Goal: Transaction & Acquisition: Purchase product/service

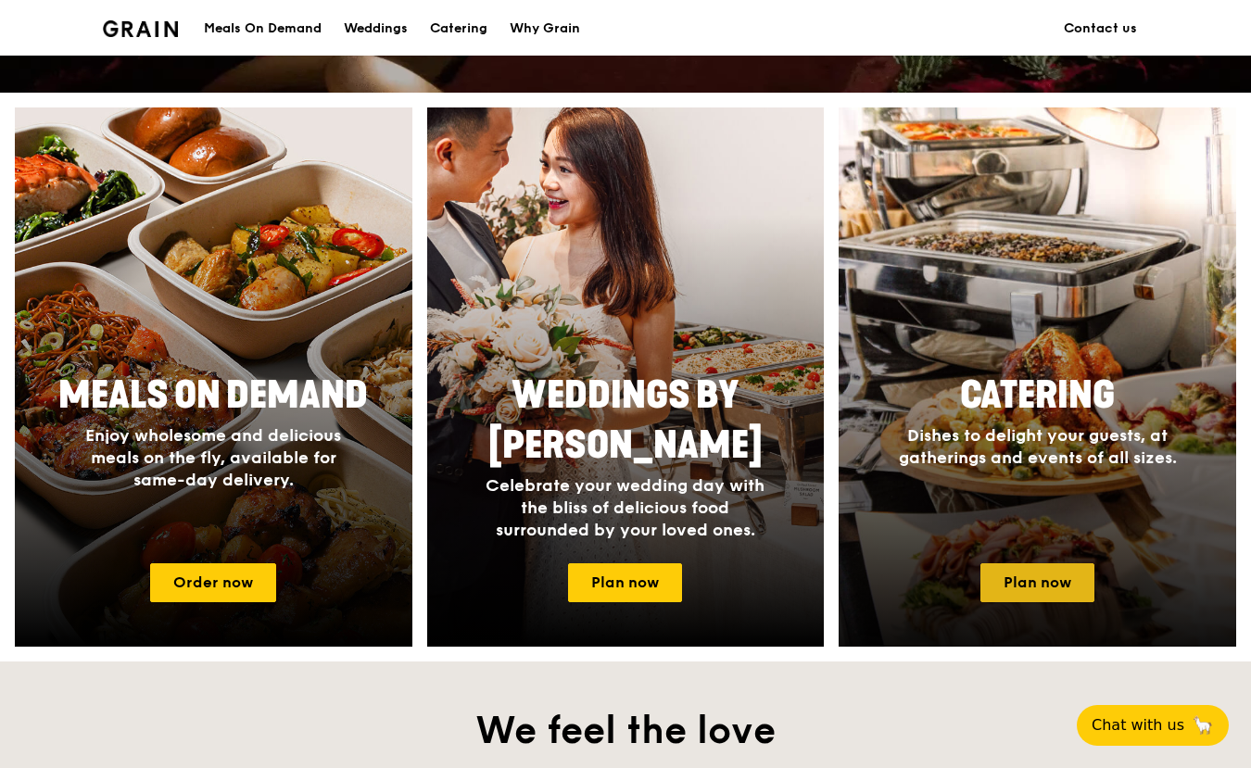
click at [1076, 599] on link "Plan now" at bounding box center [1037, 582] width 114 height 39
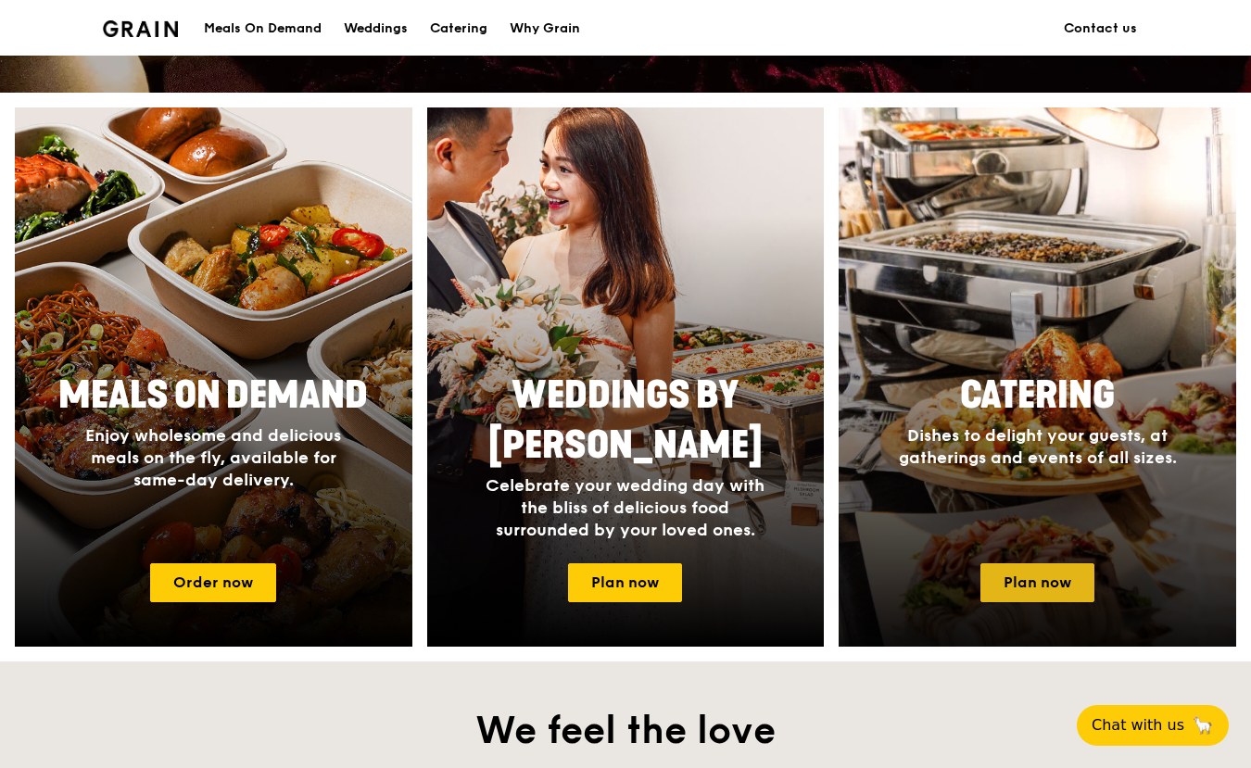
scroll to position [682, 0]
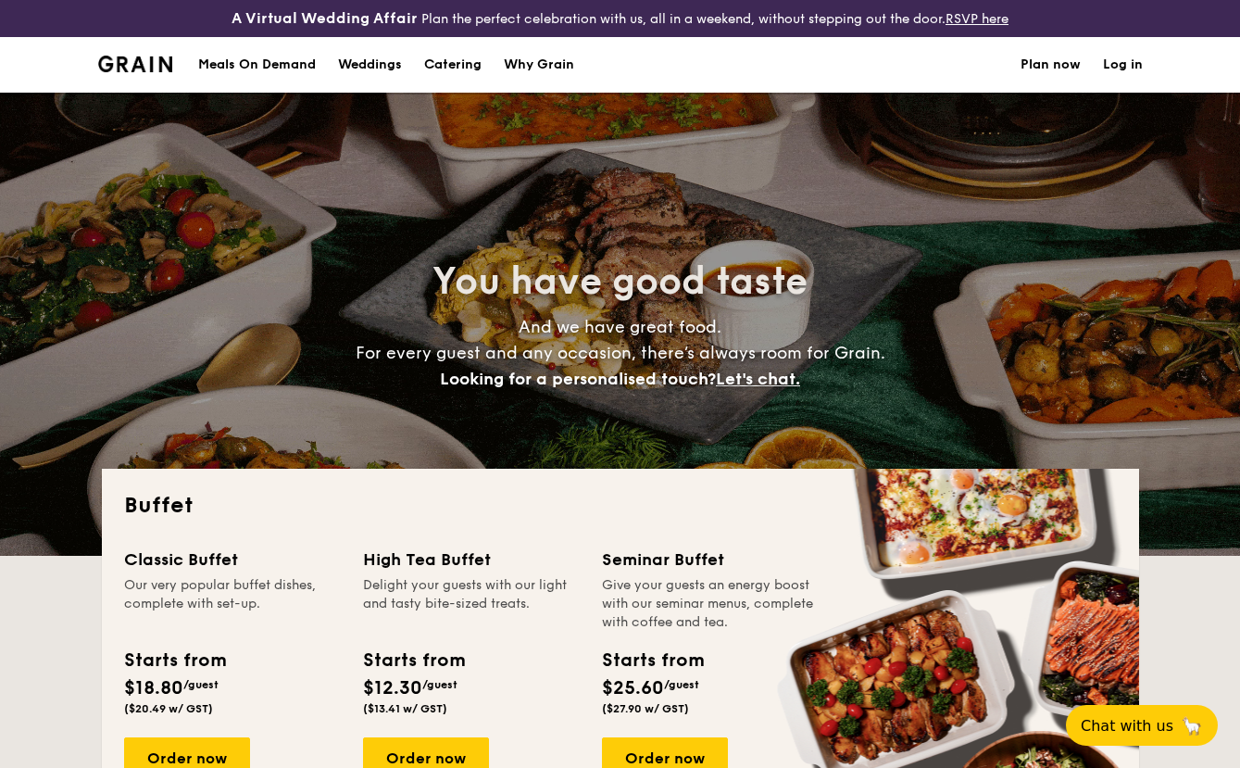
select select
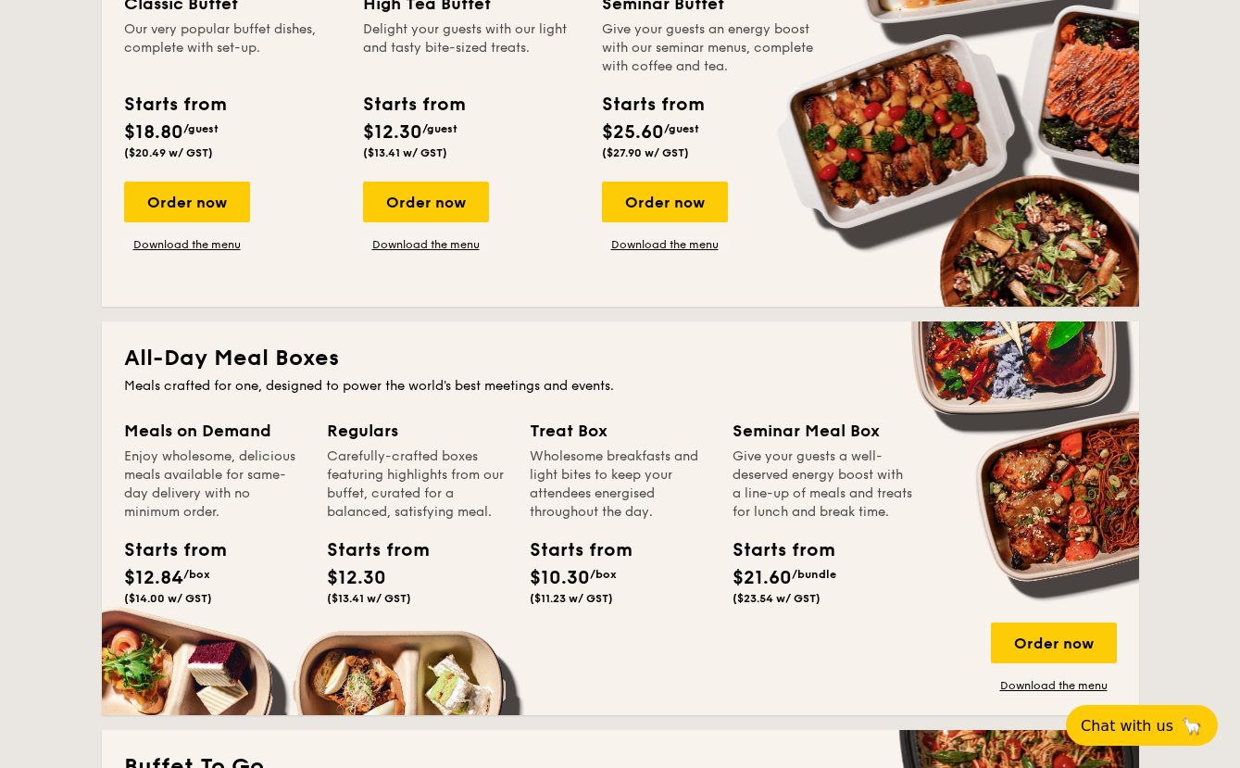
scroll to position [185, 0]
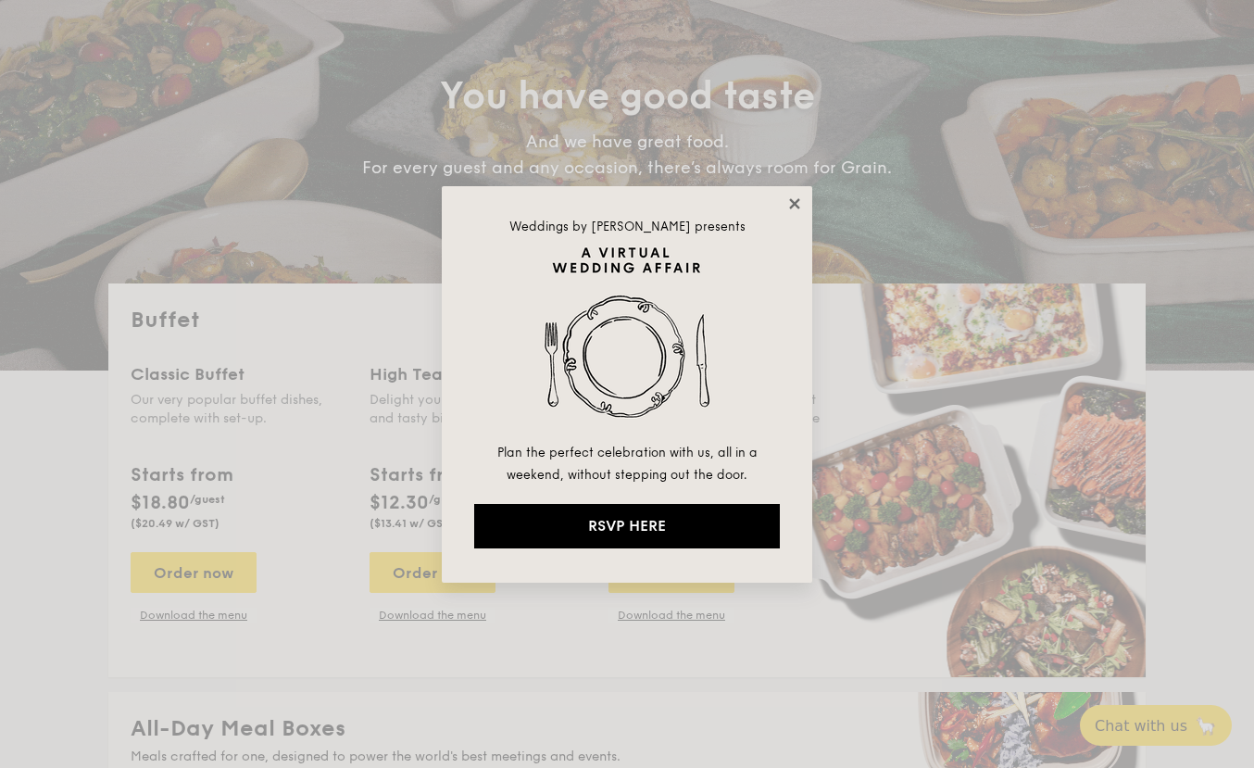
click at [797, 209] on icon at bounding box center [795, 203] width 17 height 17
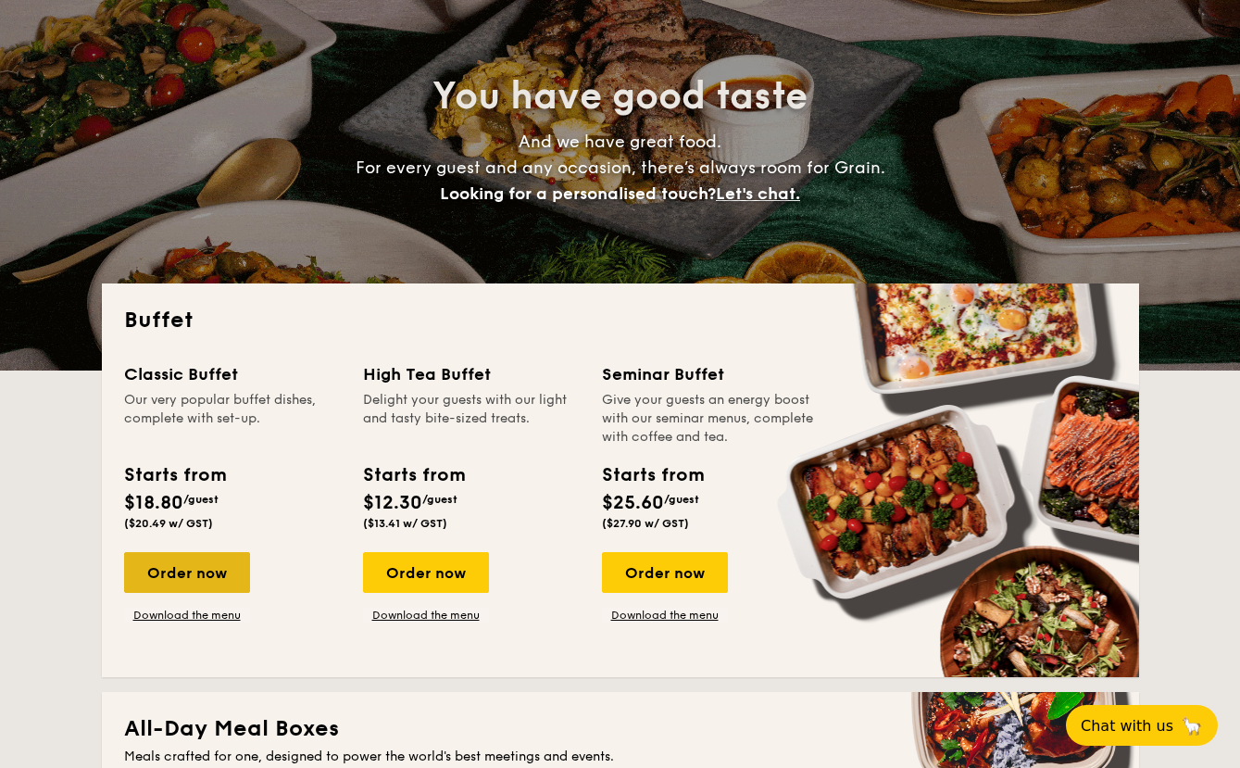
click at [211, 589] on div "Order now" at bounding box center [187, 572] width 126 height 41
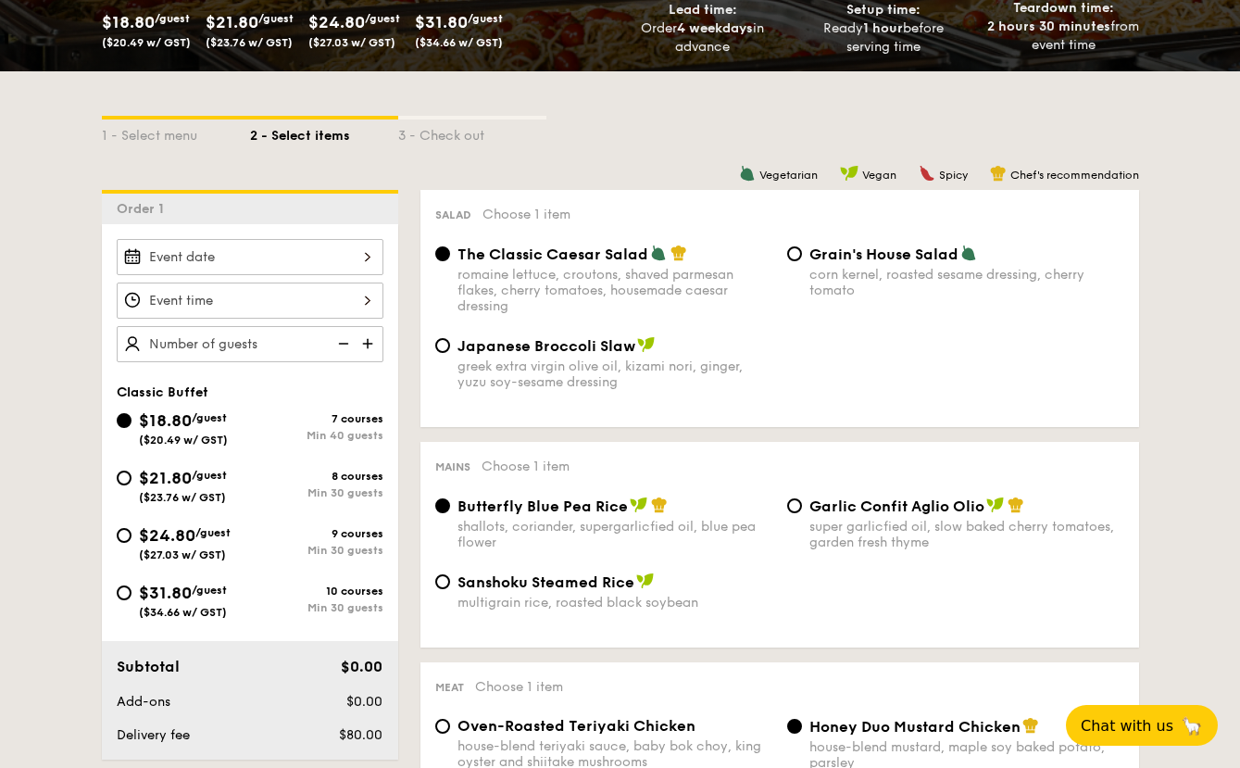
scroll to position [371, 0]
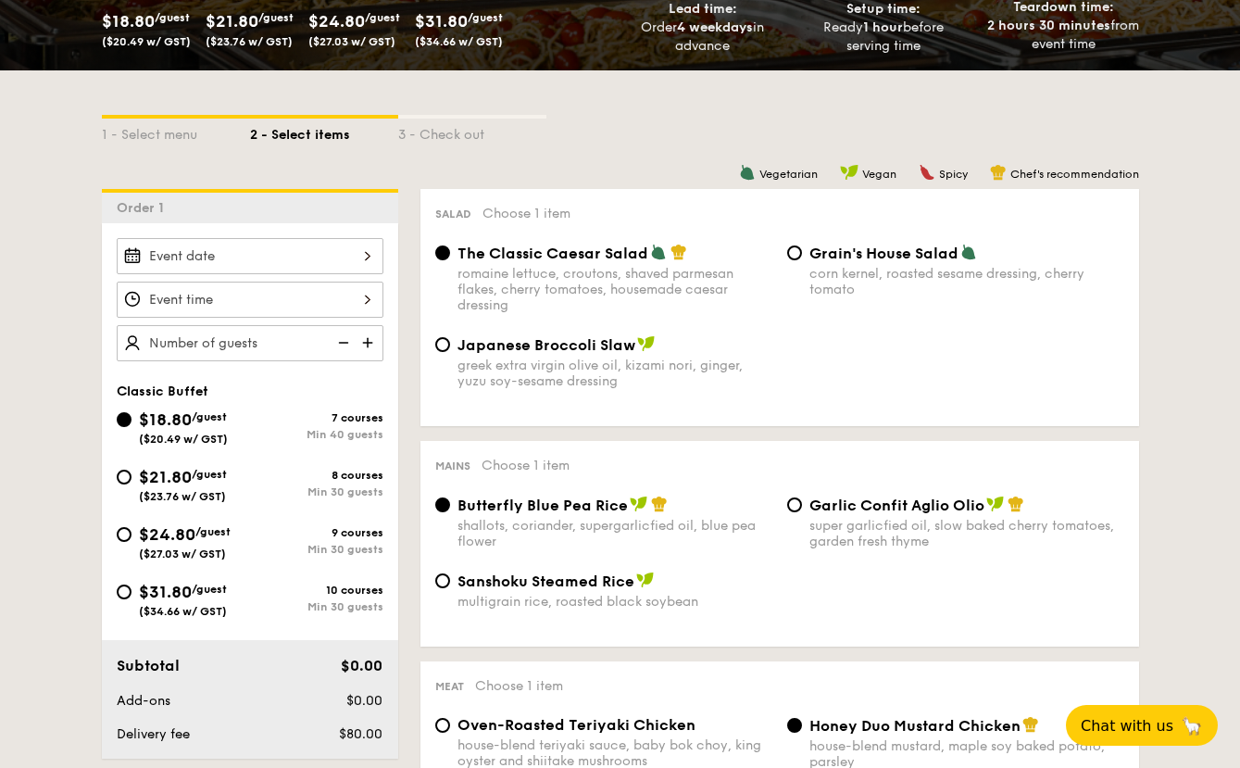
click at [142, 477] on span "$21.80" at bounding box center [165, 477] width 53 height 20
click at [132, 477] on input "$21.80 /guest ($23.76 w/ GST) 8 courses Min 30 guests" at bounding box center [124, 477] width 15 height 15
radio input "true"
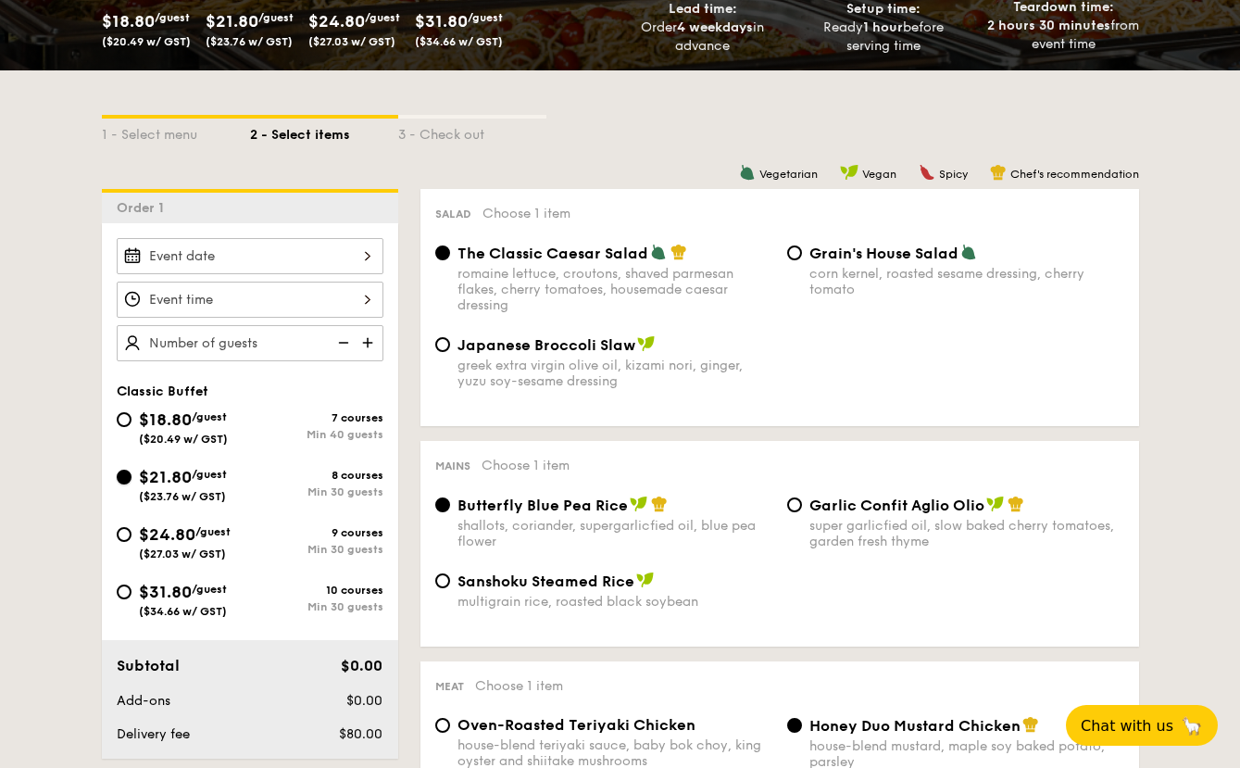
radio input "true"
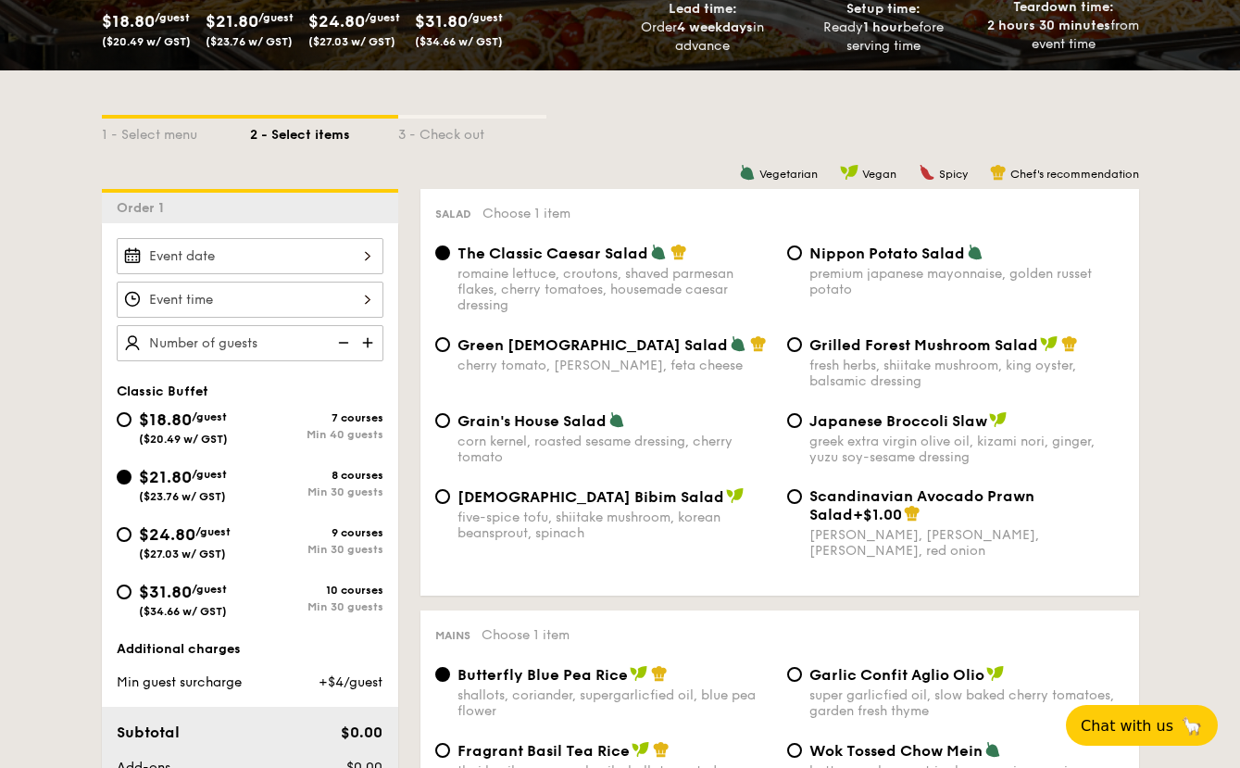
click at [1002, 419] on img at bounding box center [998, 419] width 19 height 17
click at [802, 419] on input "Japanese Broccoli Slaw greek extra virgin olive oil, kizami nori, ginger, yuzu …" at bounding box center [794, 420] width 15 height 15
radio input "true"
click at [622, 424] on img at bounding box center [617, 419] width 17 height 17
click at [450, 424] on input "Grain's House Salad corn kernel, roasted sesame dressing, cherry tomato" at bounding box center [442, 420] width 15 height 15
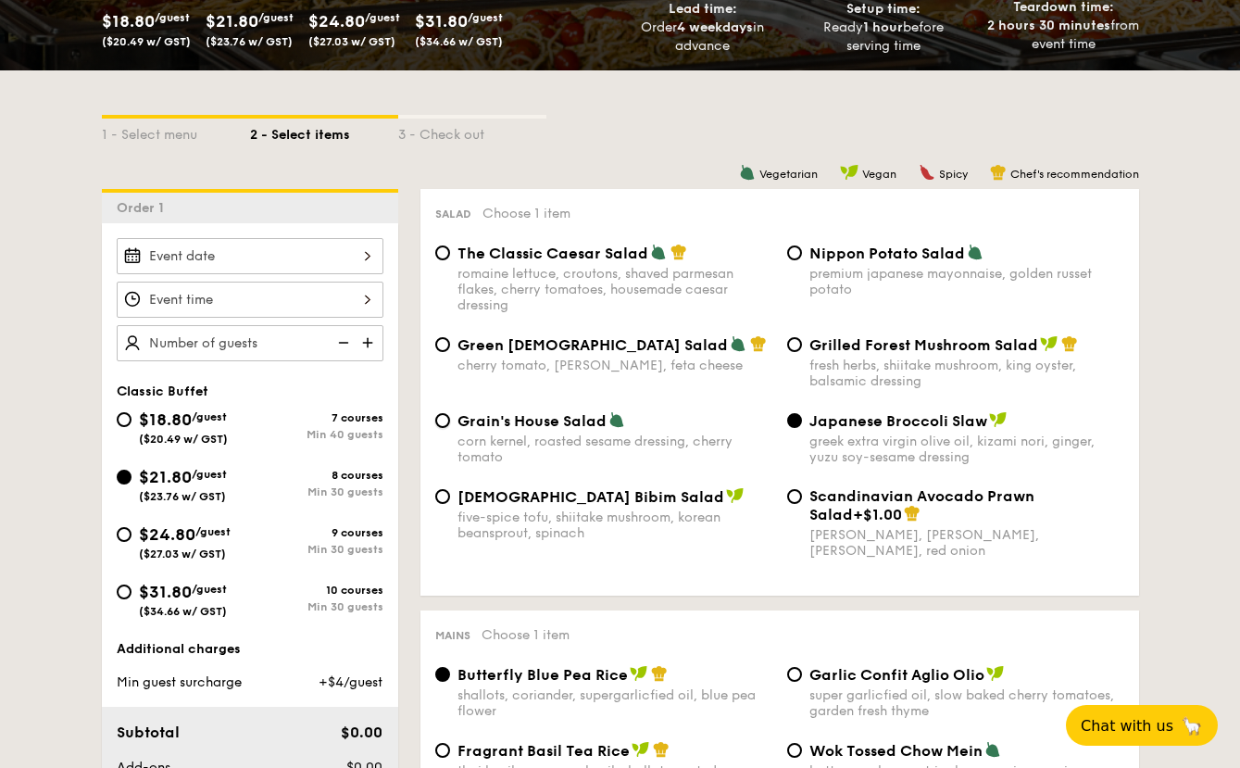
radio input "true"
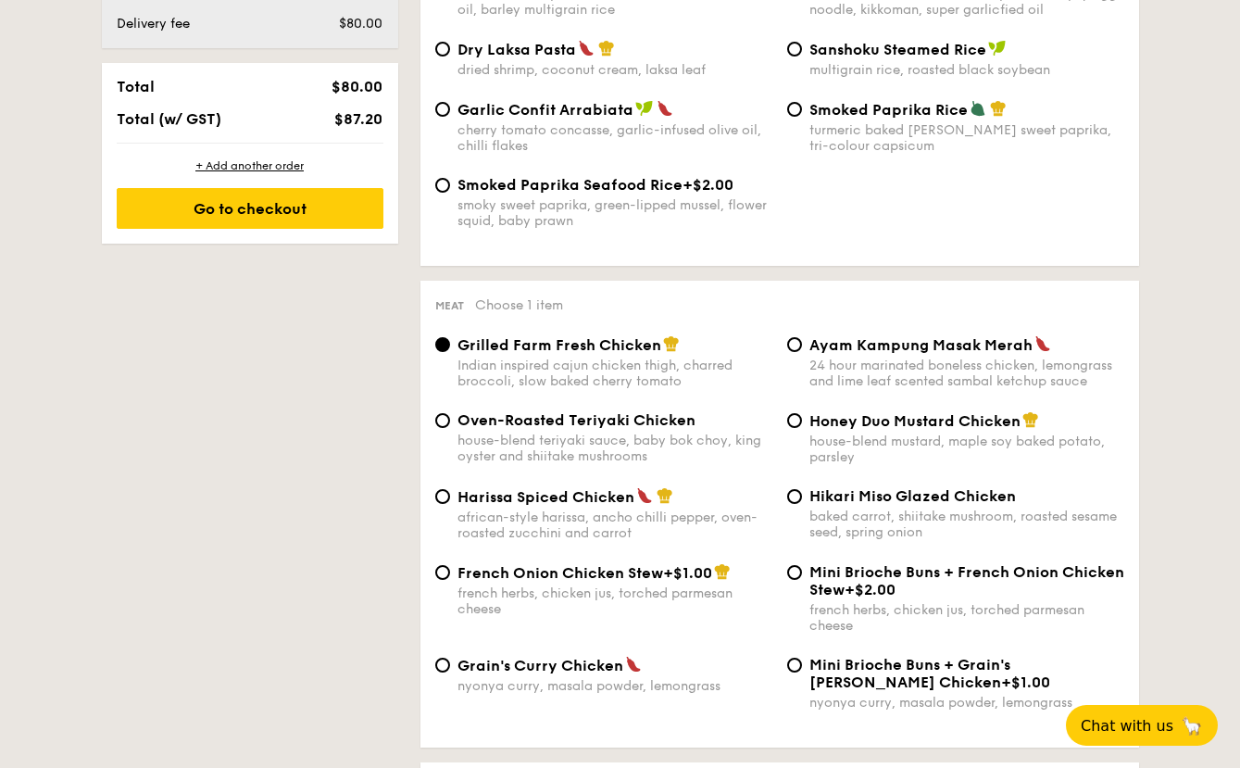
scroll to position [1112, 0]
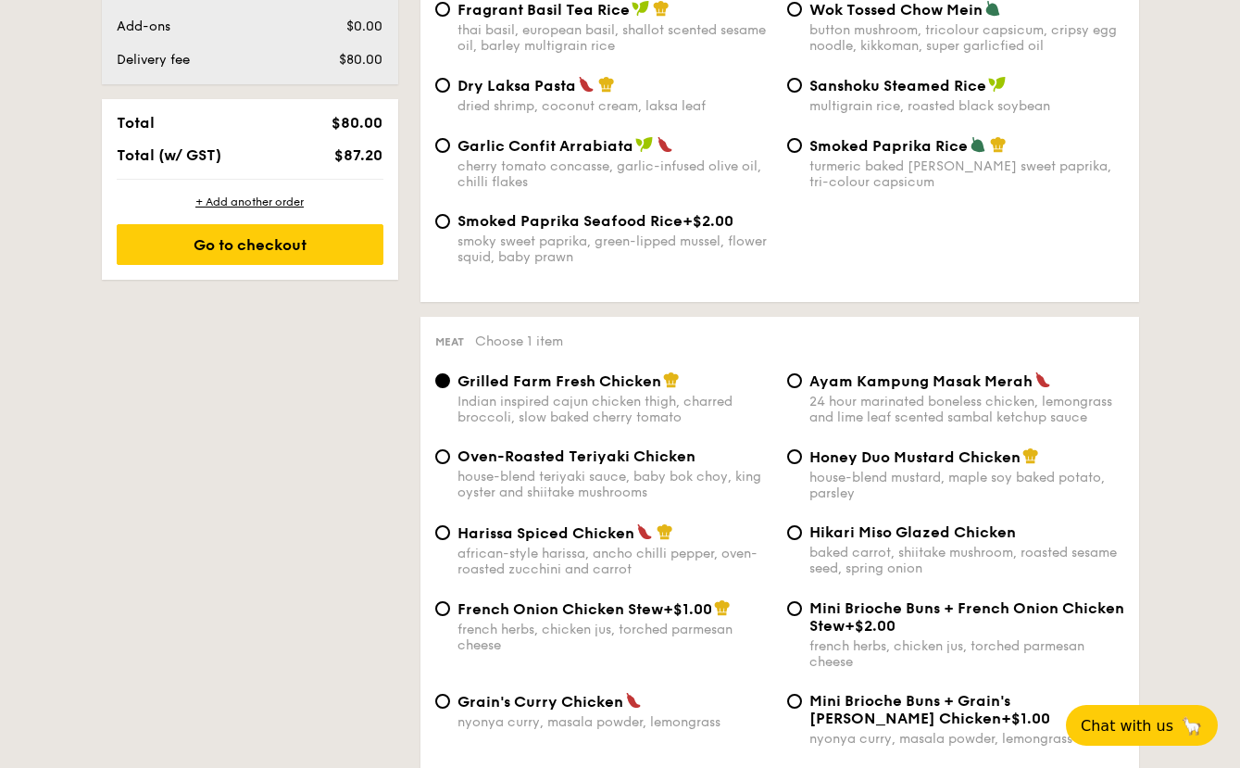
click at [513, 484] on div "house-blend teriyaki sauce, baby bok choy, king oyster and shiitake mushrooms" at bounding box center [615, 484] width 315 height 31
click at [450, 464] on input "Oven-Roasted Teriyaki Chicken house-blend teriyaki sauce, baby bok choy, king o…" at bounding box center [442, 456] width 15 height 15
radio input "true"
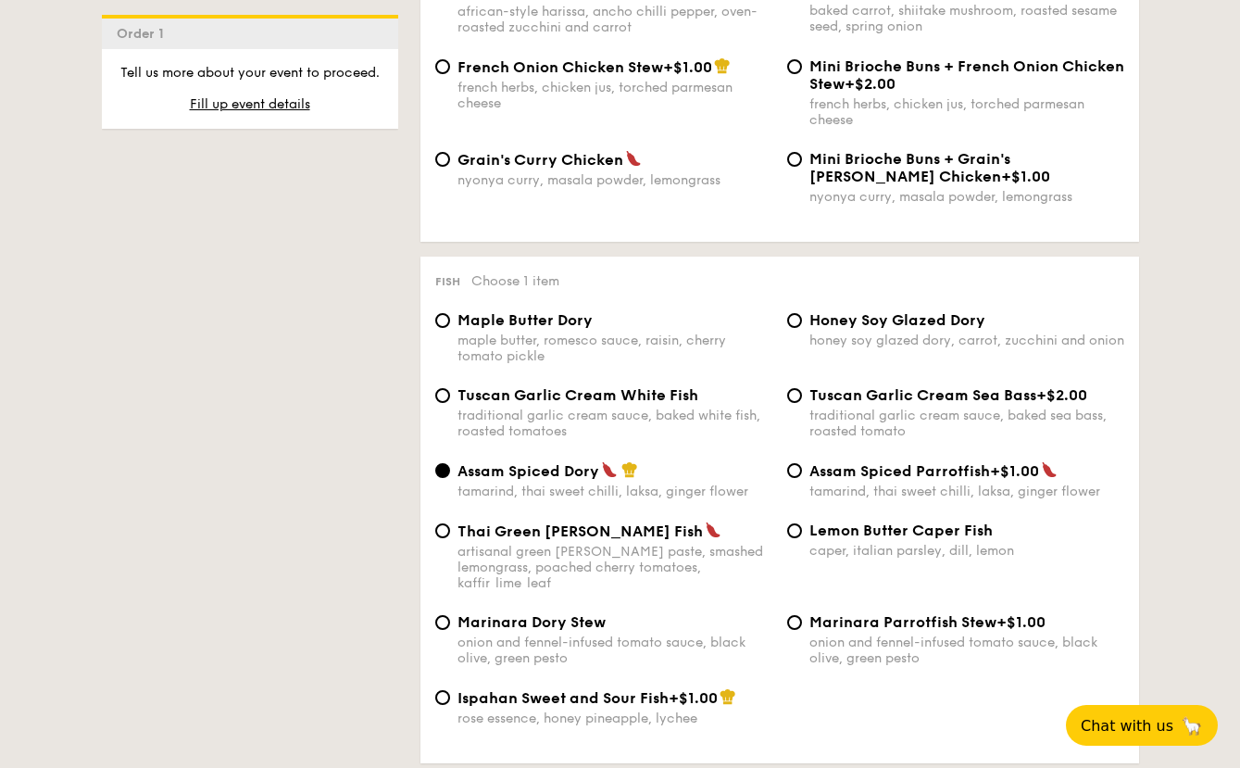
scroll to position [1760, 0]
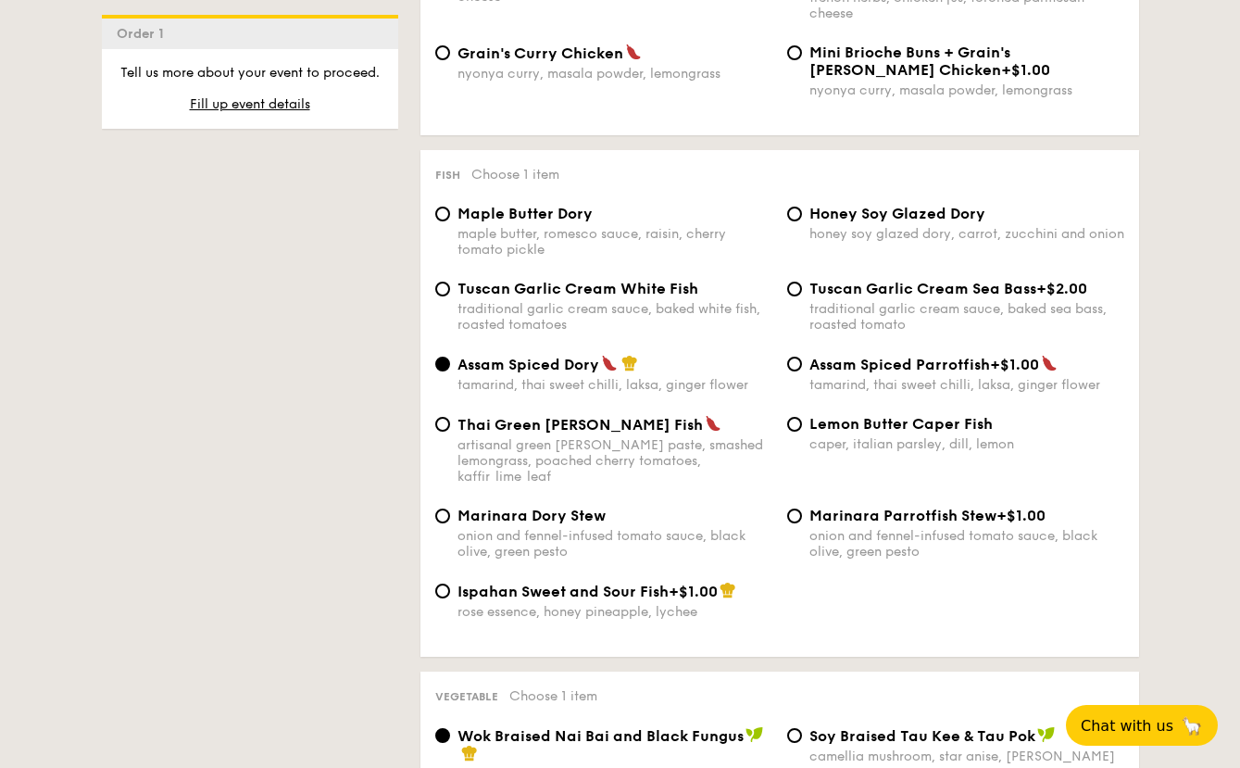
click at [591, 507] on span "Marinara Dory Stew" at bounding box center [532, 516] width 148 height 18
click at [450, 509] on input "Marinara Dory Stew onion and fennel-infused tomato sauce, black olive, green pe…" at bounding box center [442, 516] width 15 height 15
radio input "true"
click at [812, 445] on div "caper, italian parsley, dill, lemon" at bounding box center [967, 444] width 315 height 16
click at [797, 416] on div "Lemon Butter Caper Fish caper, italian parsley, dill, lemon" at bounding box center [956, 433] width 352 height 37
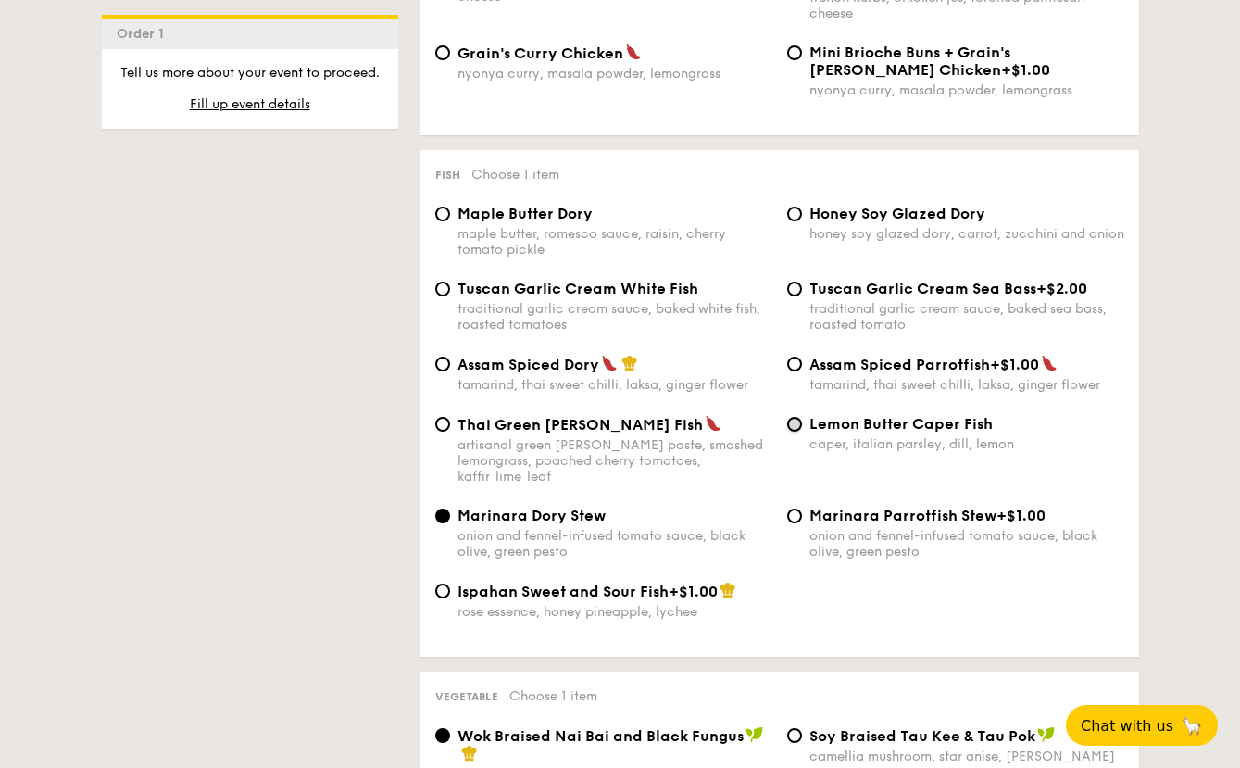
click at [794, 427] on input "Lemon Butter Caper Fish caper, italian parsley, dill, lemon" at bounding box center [794, 424] width 15 height 15
radio input "true"
click at [625, 528] on div "onion and fennel-infused tomato sauce, black olive, green pesto" at bounding box center [615, 543] width 315 height 31
click at [450, 523] on input "Marinara Dory Stew onion and fennel-infused tomato sauce, black olive, green pe…" at bounding box center [442, 516] width 15 height 15
radio input "true"
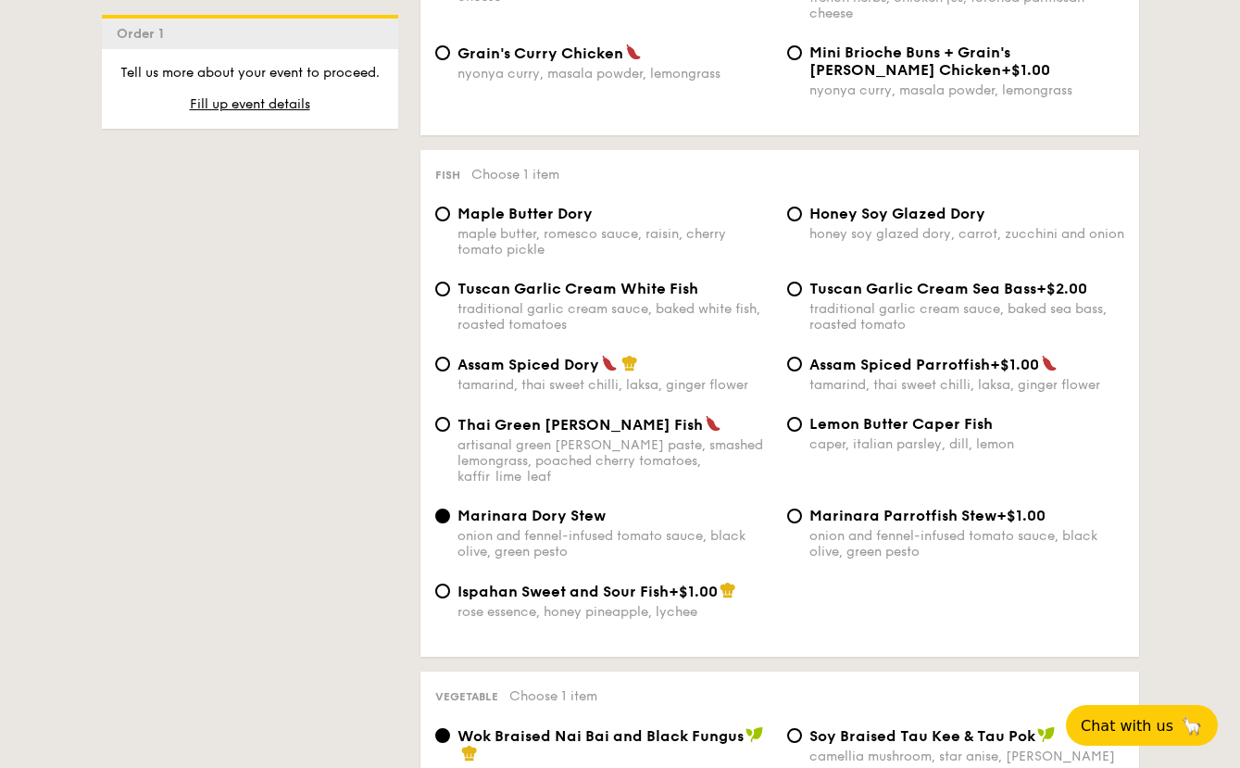
click at [852, 438] on div "caper, italian parsley, dill, lemon" at bounding box center [967, 444] width 315 height 16
click at [802, 432] on input "Lemon Butter Caper Fish caper, italian parsley, dill, lemon" at bounding box center [794, 424] width 15 height 15
radio input "true"
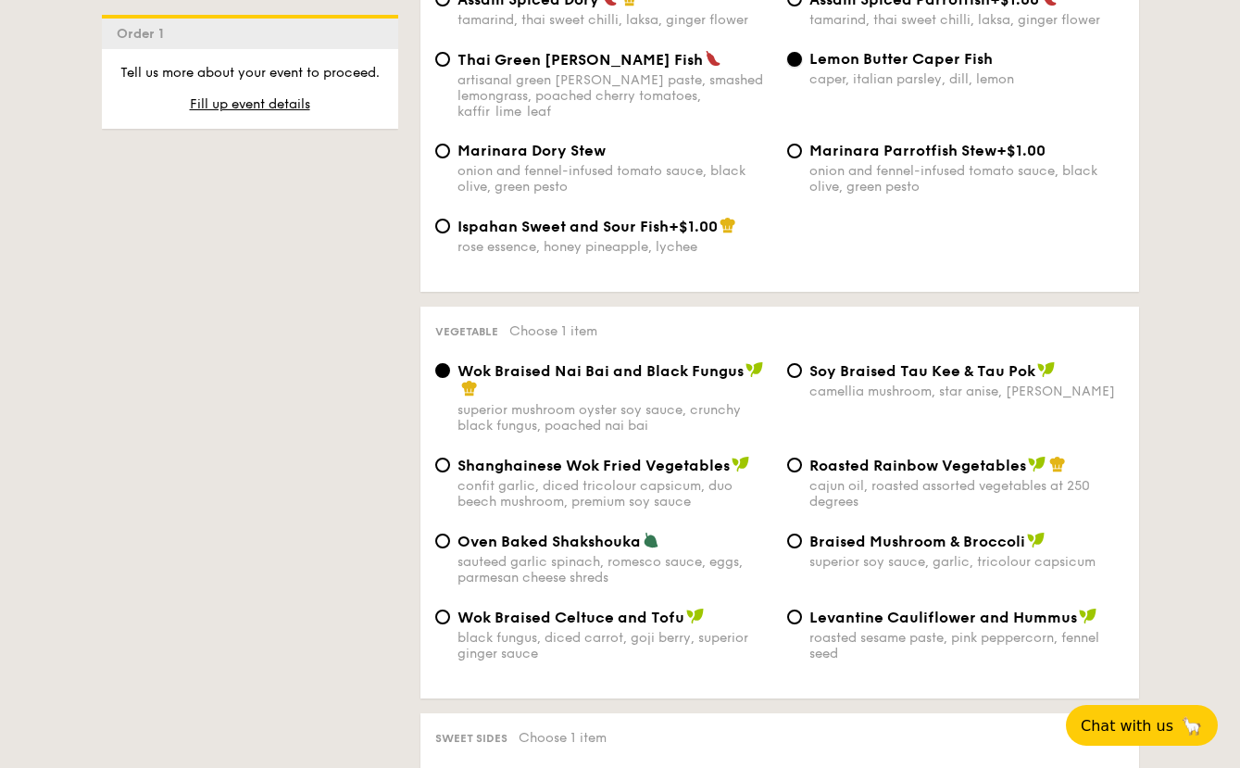
scroll to position [2131, 0]
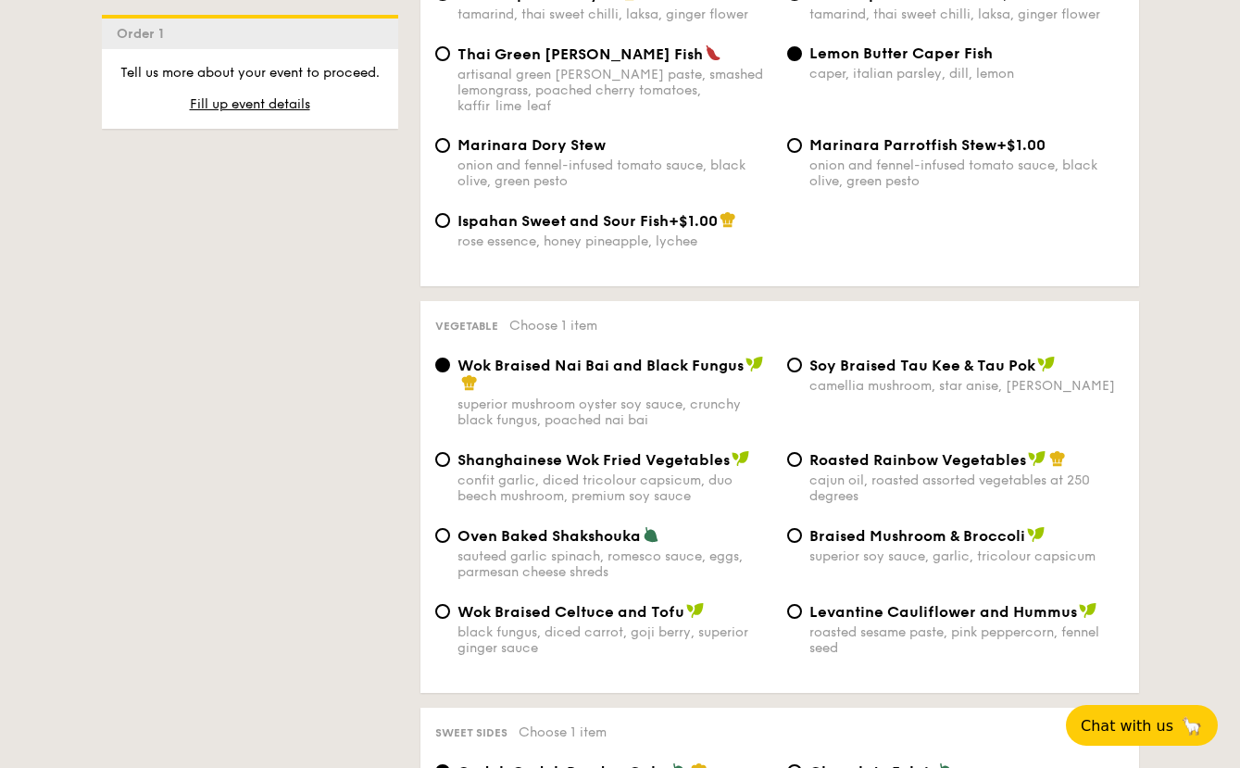
click at [648, 527] on div "Oven Baked Shakshouka" at bounding box center [615, 535] width 315 height 19
click at [450, 528] on input "Oven Baked Shakshouka sauteed garlic spinach, romesco sauce, eggs, parmesan che…" at bounding box center [442, 535] width 15 height 15
radio input "true"
click at [836, 486] on div "cajun oil, roasted assorted vegetables at 250 degrees" at bounding box center [967, 487] width 315 height 31
click at [802, 467] on input "Roasted Rainbow Vegetables cajun oil, roasted assorted vegetables at 250 degrees" at bounding box center [794, 459] width 15 height 15
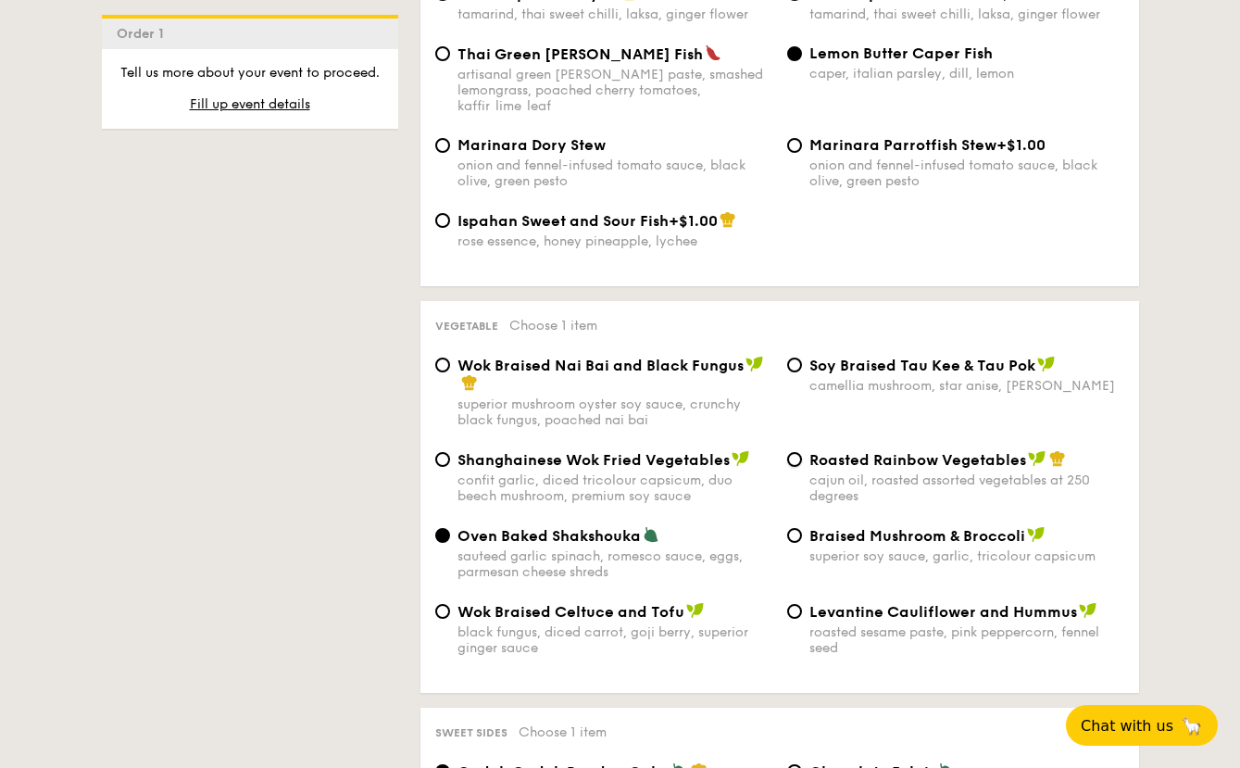
radio input "true"
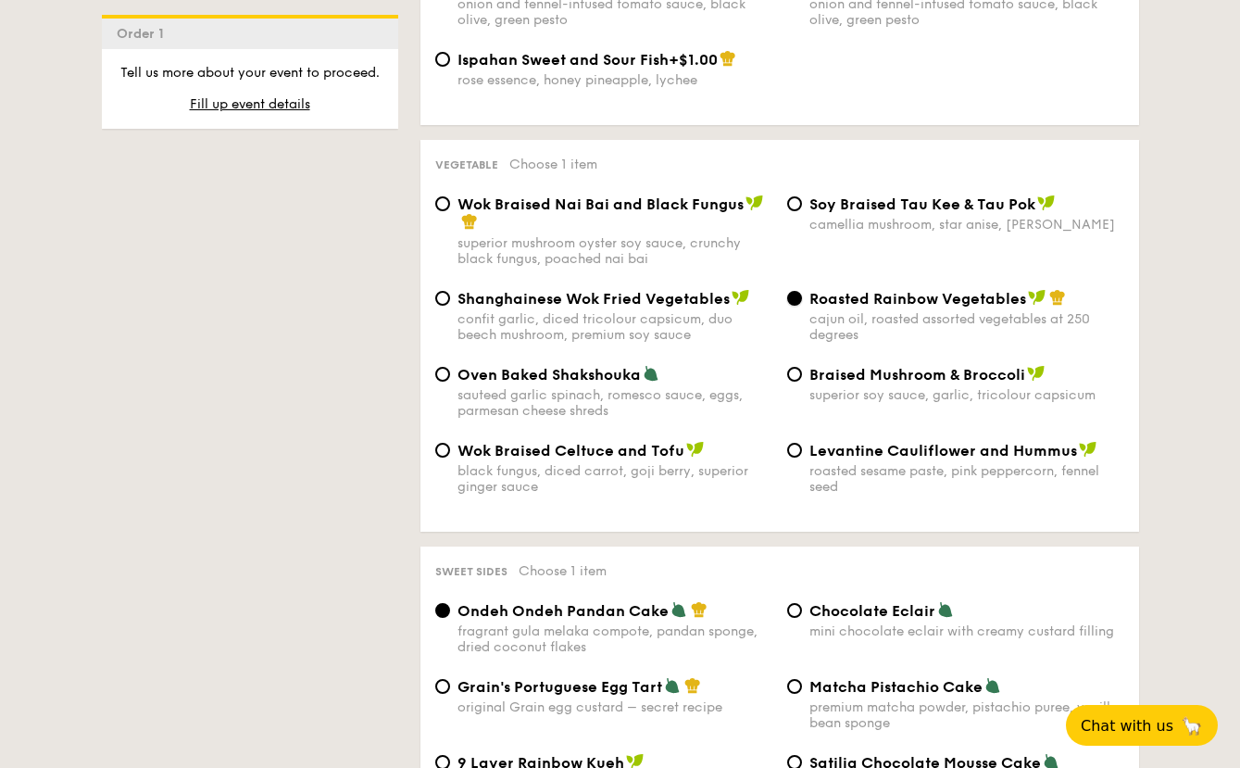
scroll to position [2409, 0]
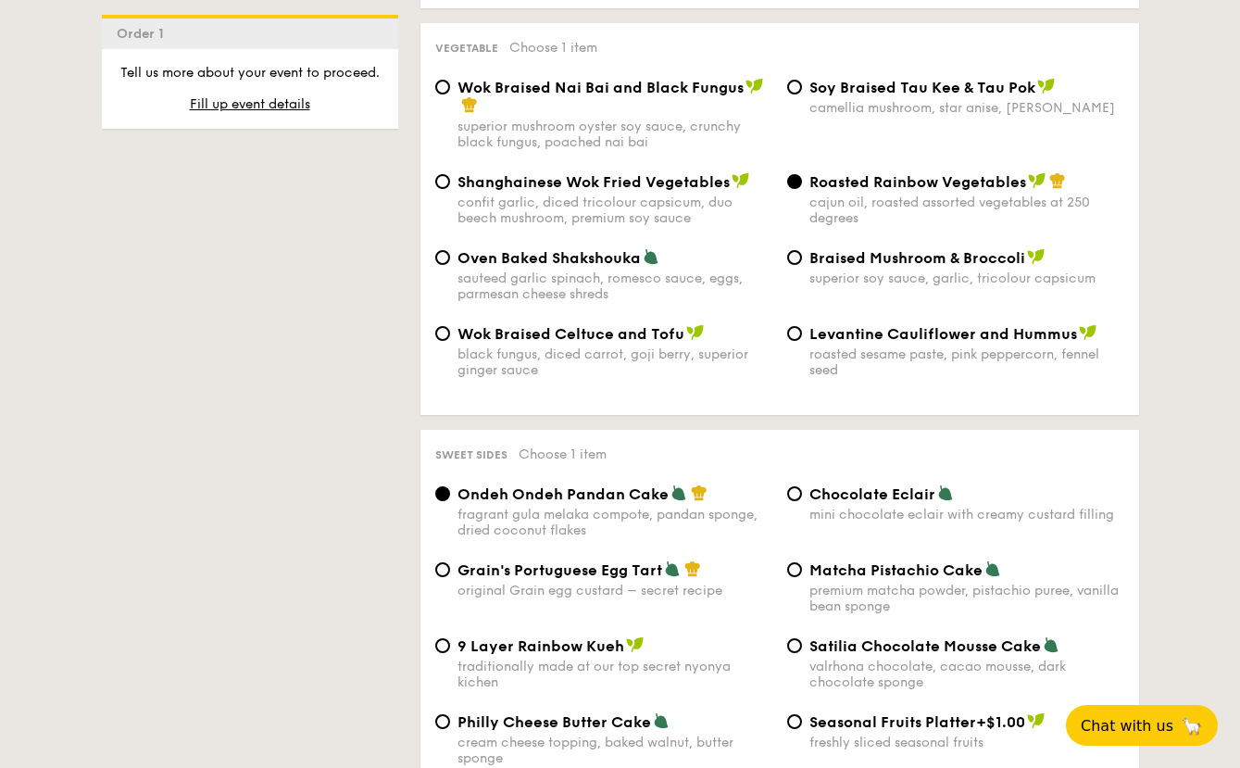
click at [812, 489] on div "Chocolate Eclair mini chocolate eclair with creamy custard filling" at bounding box center [967, 504] width 315 height 38
click at [802, 489] on input "Chocolate Eclair mini chocolate eclair with creamy custard filling" at bounding box center [794, 493] width 15 height 15
radio input "true"
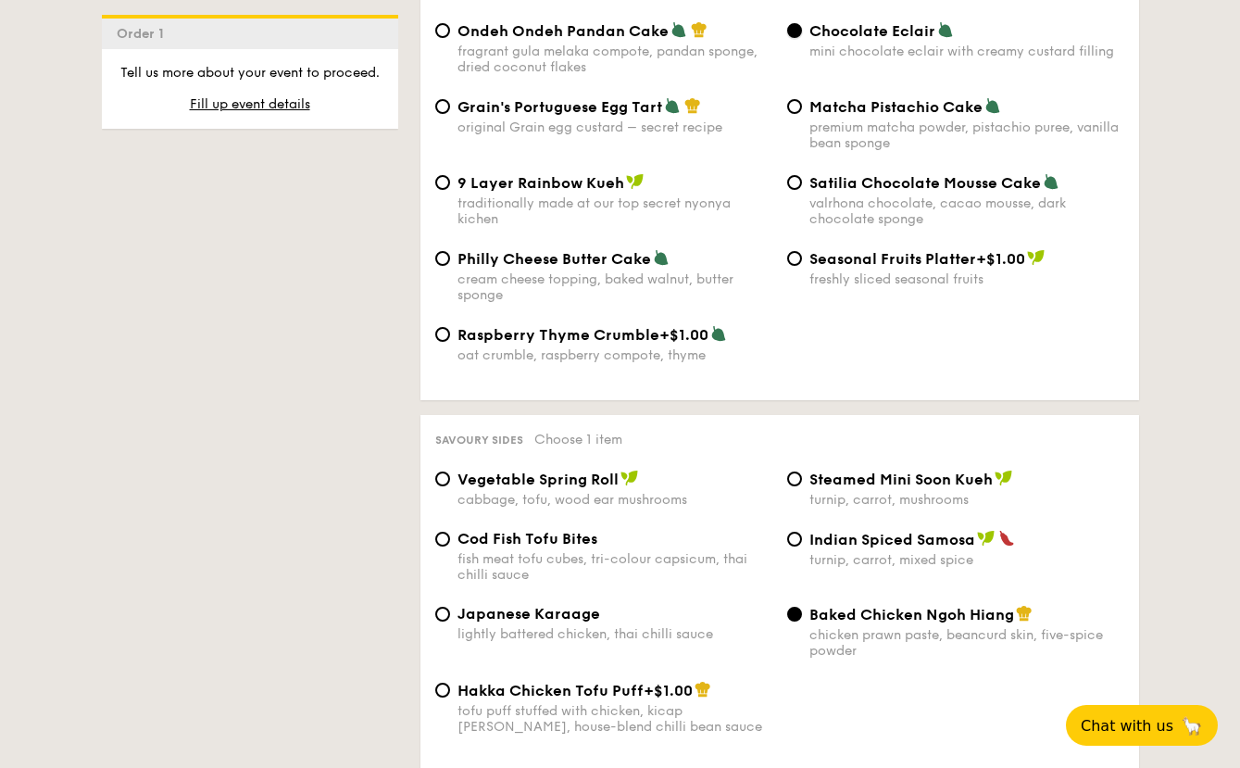
scroll to position [2965, 0]
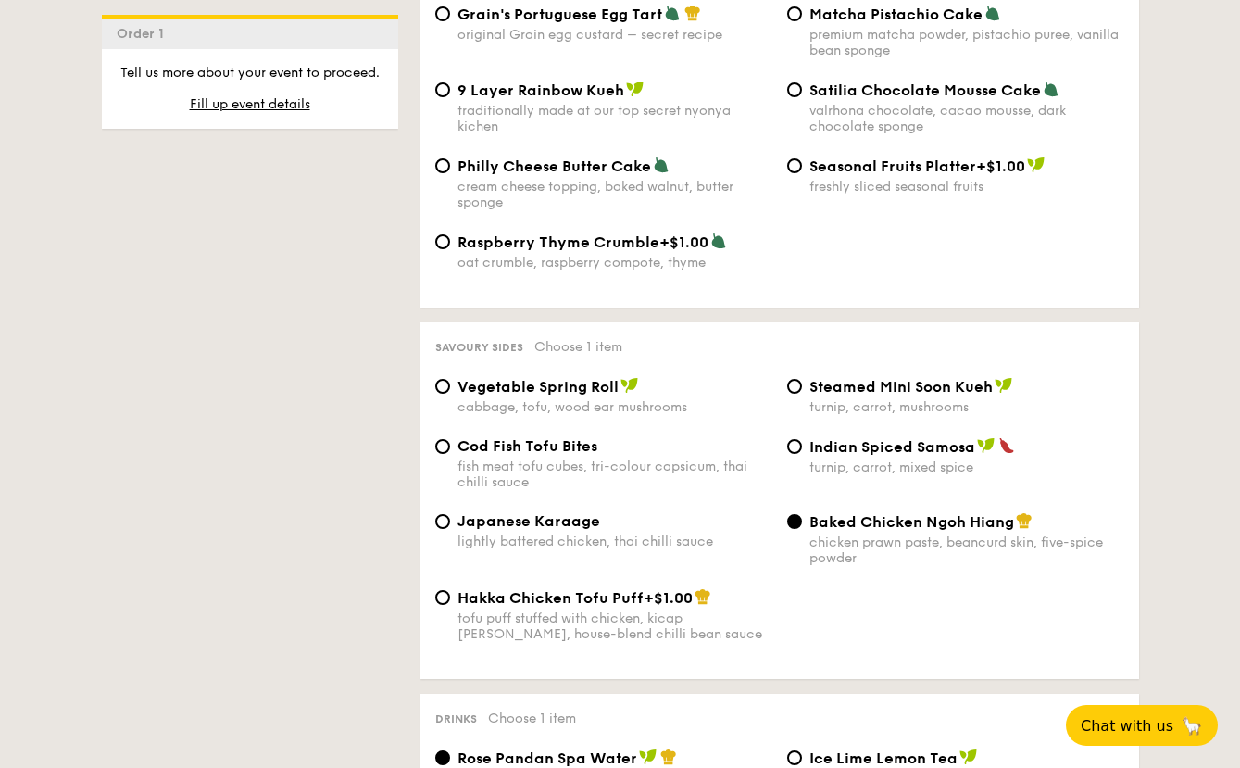
click at [537, 399] on div "cabbage, tofu, wood ear mushrooms" at bounding box center [615, 407] width 315 height 16
click at [450, 388] on input "Vegetable Spring Roll cabbage, tofu, wood ear mushrooms" at bounding box center [442, 386] width 15 height 15
radio input "true"
click at [508, 463] on div "fish meat tofu cubes, tri-colour capsicum, thai chilli sauce" at bounding box center [615, 474] width 315 height 31
click at [450, 454] on input "Cod Fish Tofu Bites fish meat tofu cubes, tri-colour capsicum, thai chilli sauce" at bounding box center [442, 446] width 15 height 15
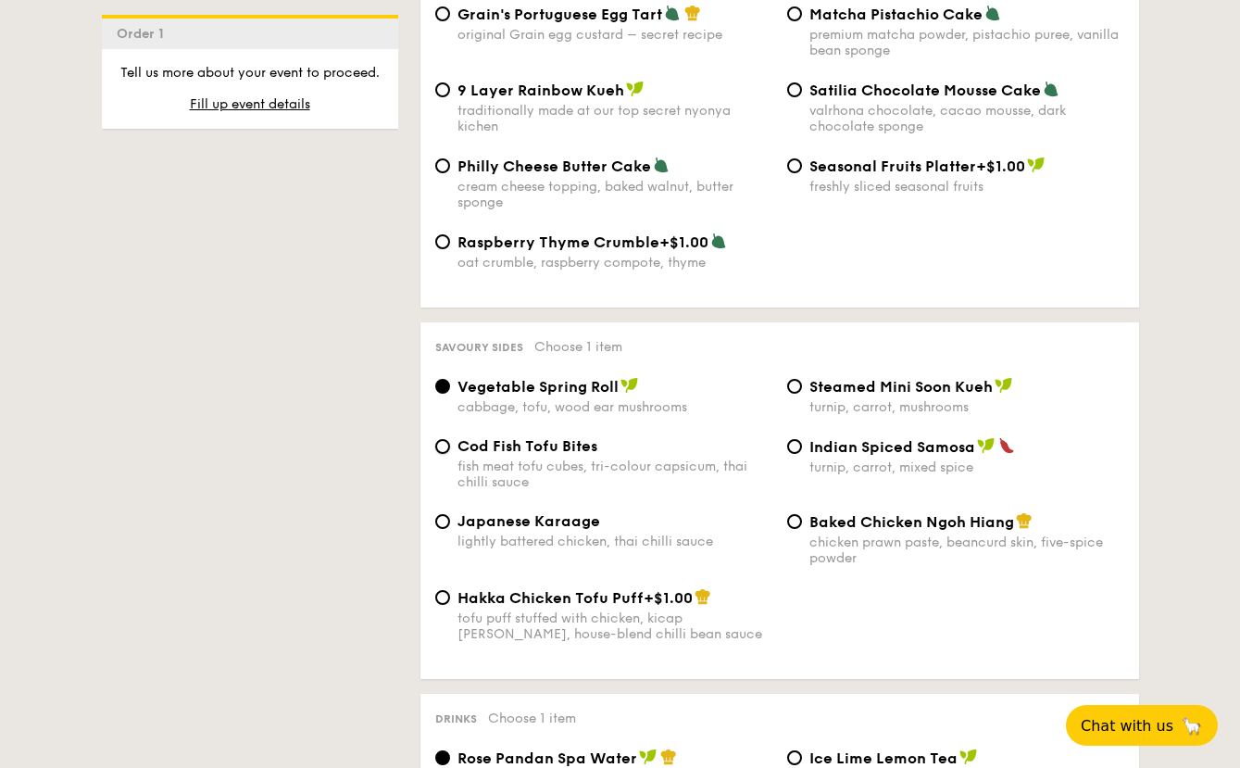
radio input "true"
click at [492, 516] on div "Japanese Karaage lightly battered chicken, thai chilli sauce" at bounding box center [615, 530] width 315 height 37
click at [450, 516] on input "Japanese Karaage lightly battered chicken, thai chilli sauce" at bounding box center [442, 521] width 15 height 15
radio input "true"
click at [510, 437] on span "Cod Fish Tofu Bites" at bounding box center [528, 446] width 140 height 18
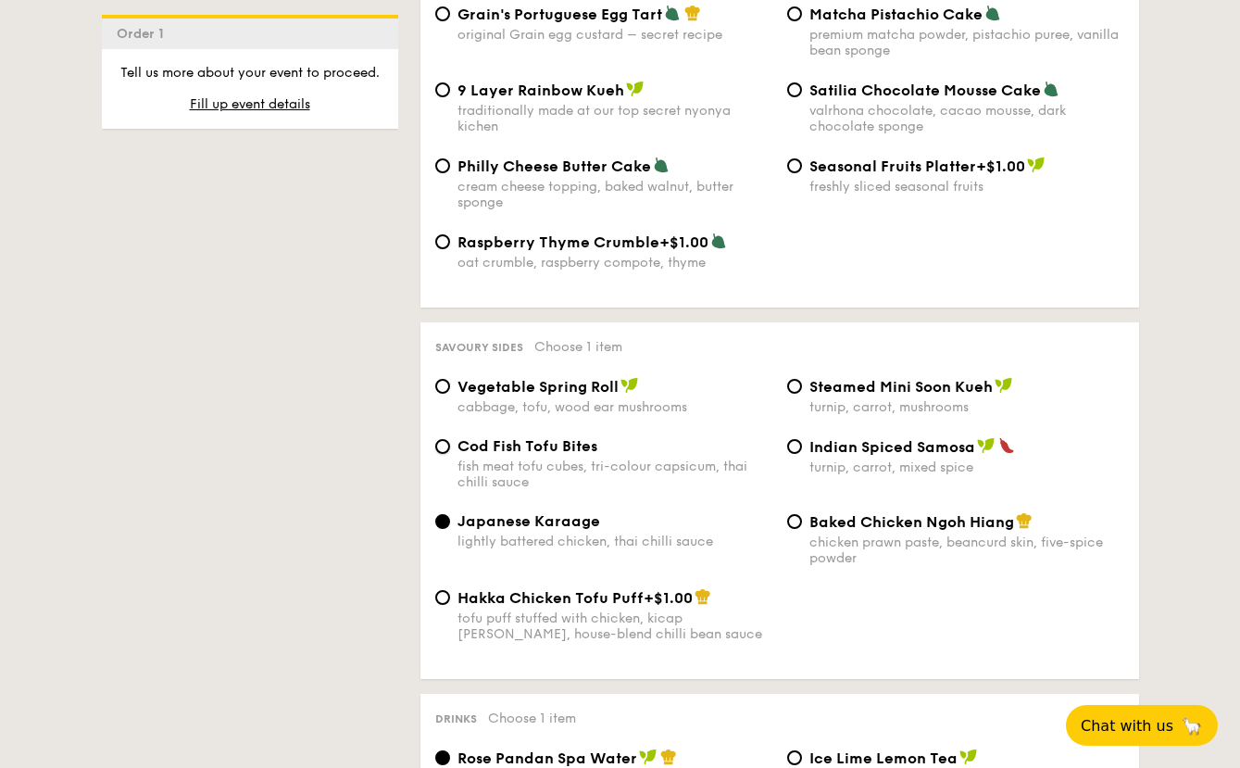
click at [450, 439] on input "Cod Fish Tofu Bites fish meat tofu cubes, tri-colour capsicum, thai chilli sauce" at bounding box center [442, 446] width 15 height 15
radio input "true"
click at [930, 535] on div "chicken prawn paste, beancurd skin, five-spice powder" at bounding box center [967, 550] width 315 height 31
click at [839, 535] on div "chicken prawn paste, beancurd skin, five-spice powder" at bounding box center [967, 550] width 315 height 31
click at [802, 527] on input "Baked Chicken Ngoh Hiang chicken prawn paste, beancurd skin, five-spice powder" at bounding box center [794, 521] width 15 height 15
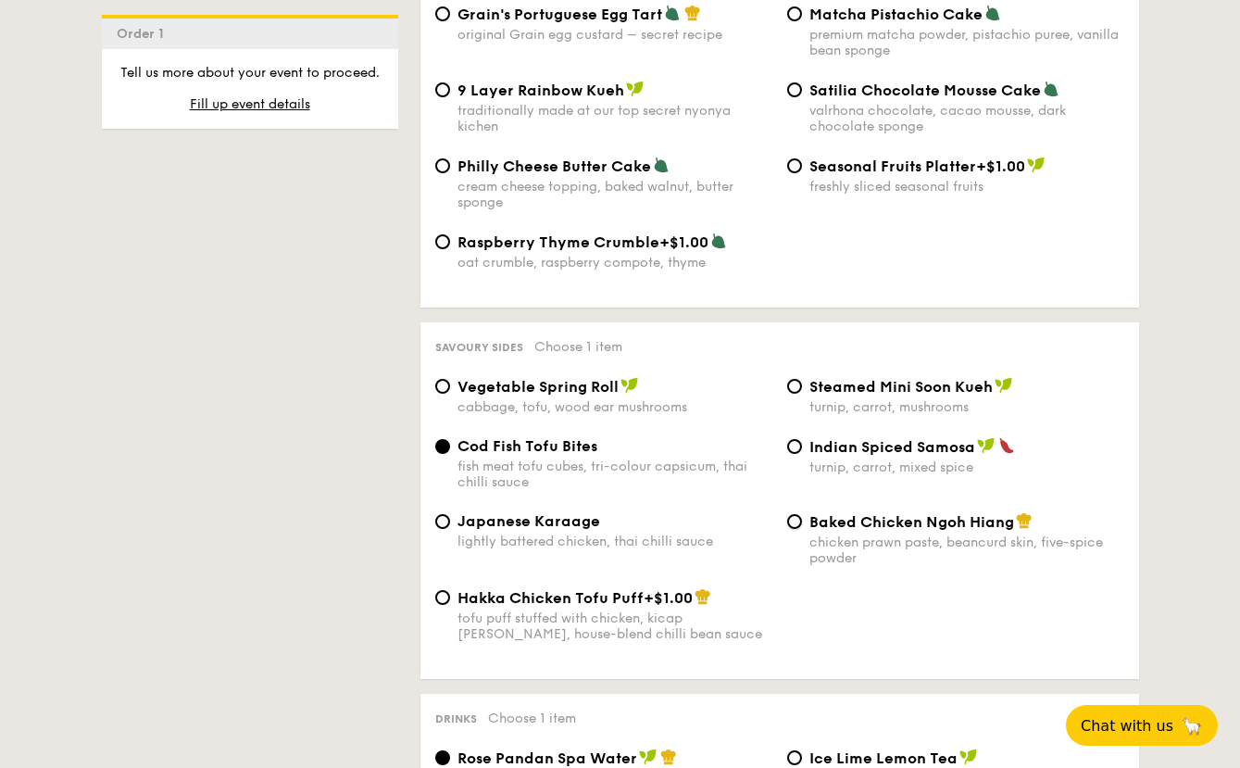
radio input "true"
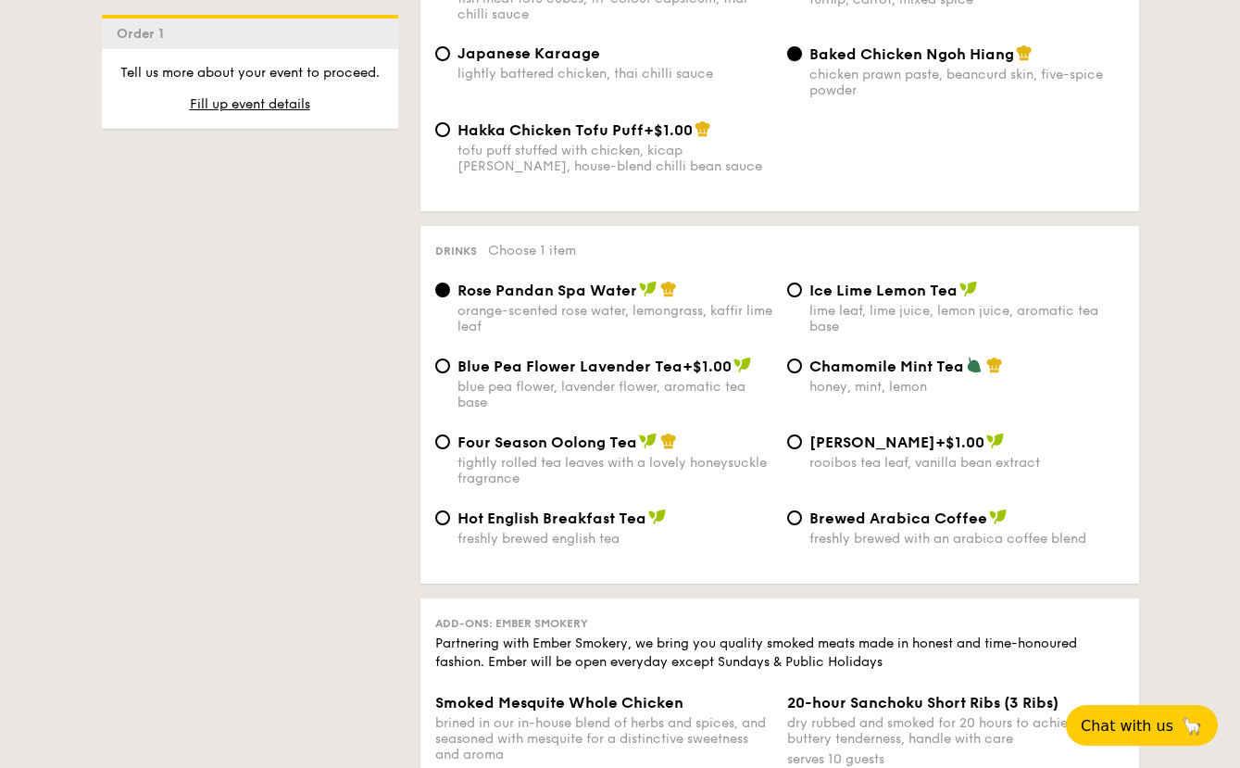
scroll to position [3428, 0]
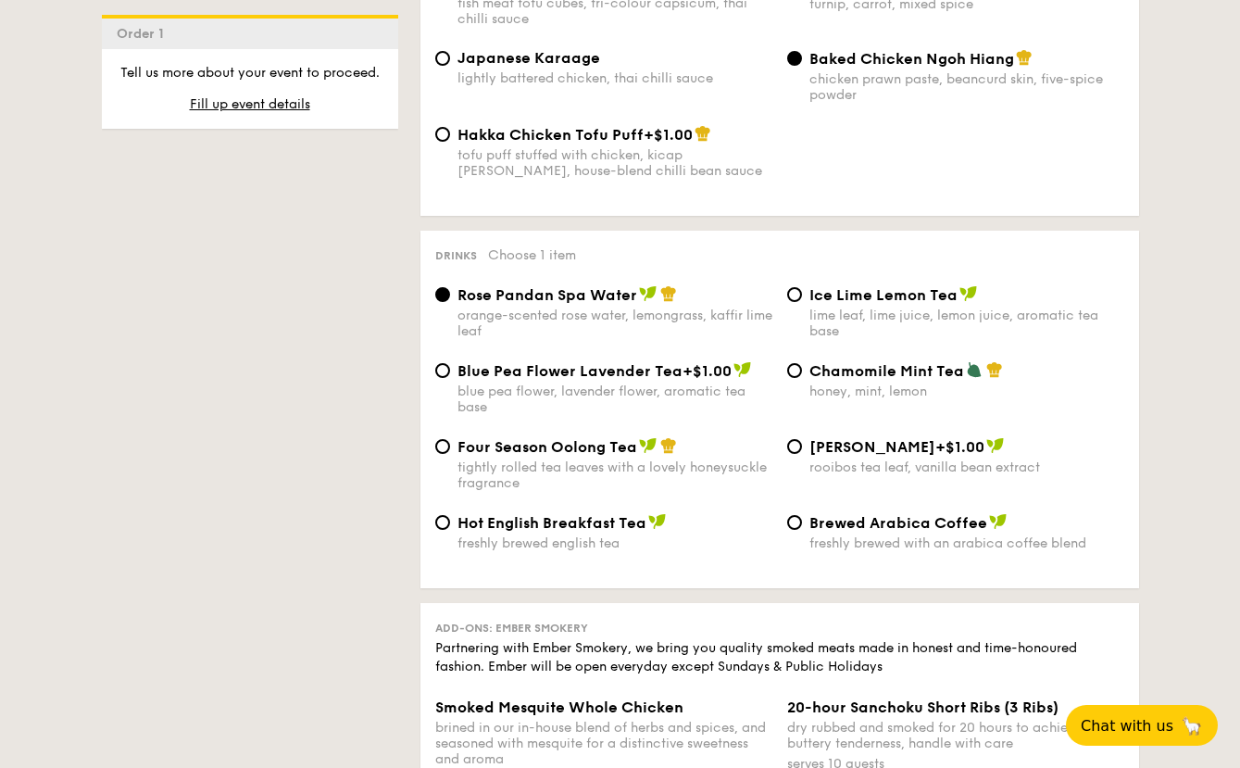
click at [678, 459] on div "tightly rolled tea leaves with a lovely honeysuckle fragrance" at bounding box center [615, 474] width 315 height 31
click at [450, 454] on input "Four Season Oolong Tea tightly rolled tea leaves with a lovely honeysuckle frag…" at bounding box center [442, 446] width 15 height 15
radio input "true"
click at [864, 308] on div "lime leaf, lime juice, lemon juice, aromatic tea base" at bounding box center [967, 323] width 315 height 31
click at [802, 302] on input "Ice Lime Lemon Tea lime leaf, lime juice, lemon juice, aromatic tea base" at bounding box center [794, 294] width 15 height 15
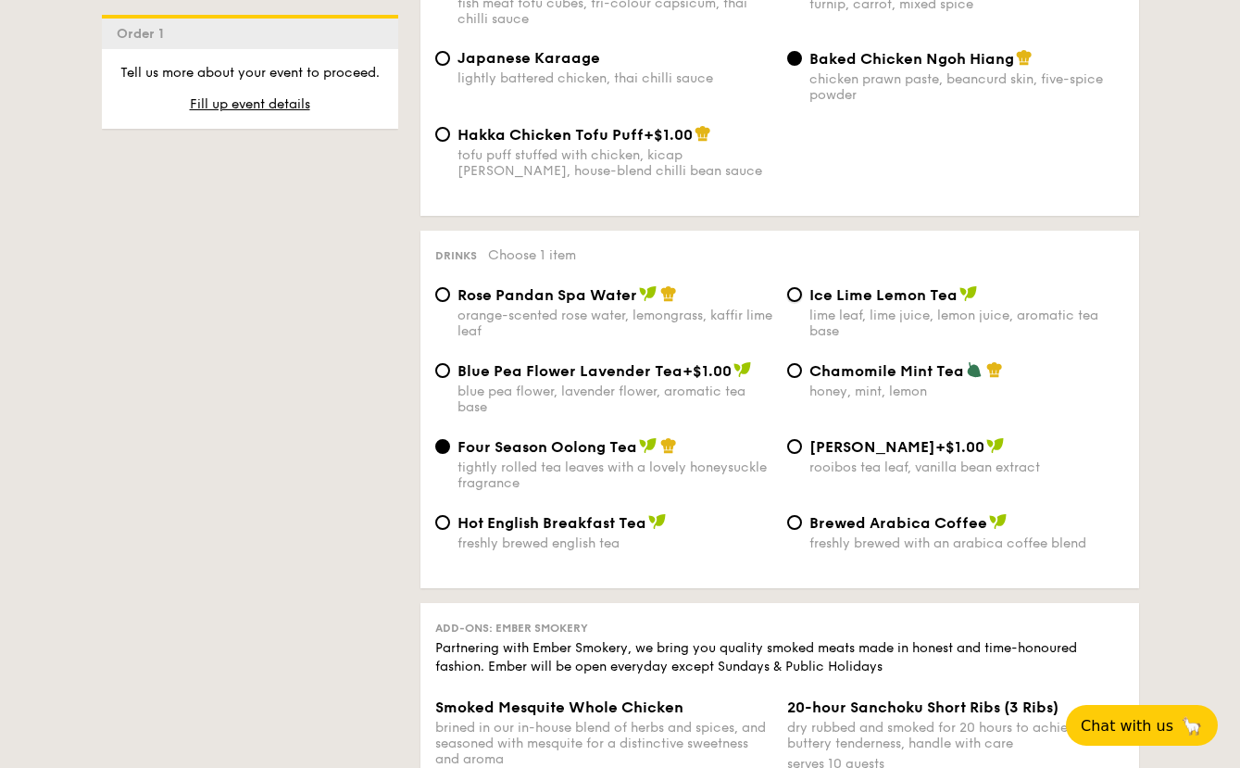
radio input "true"
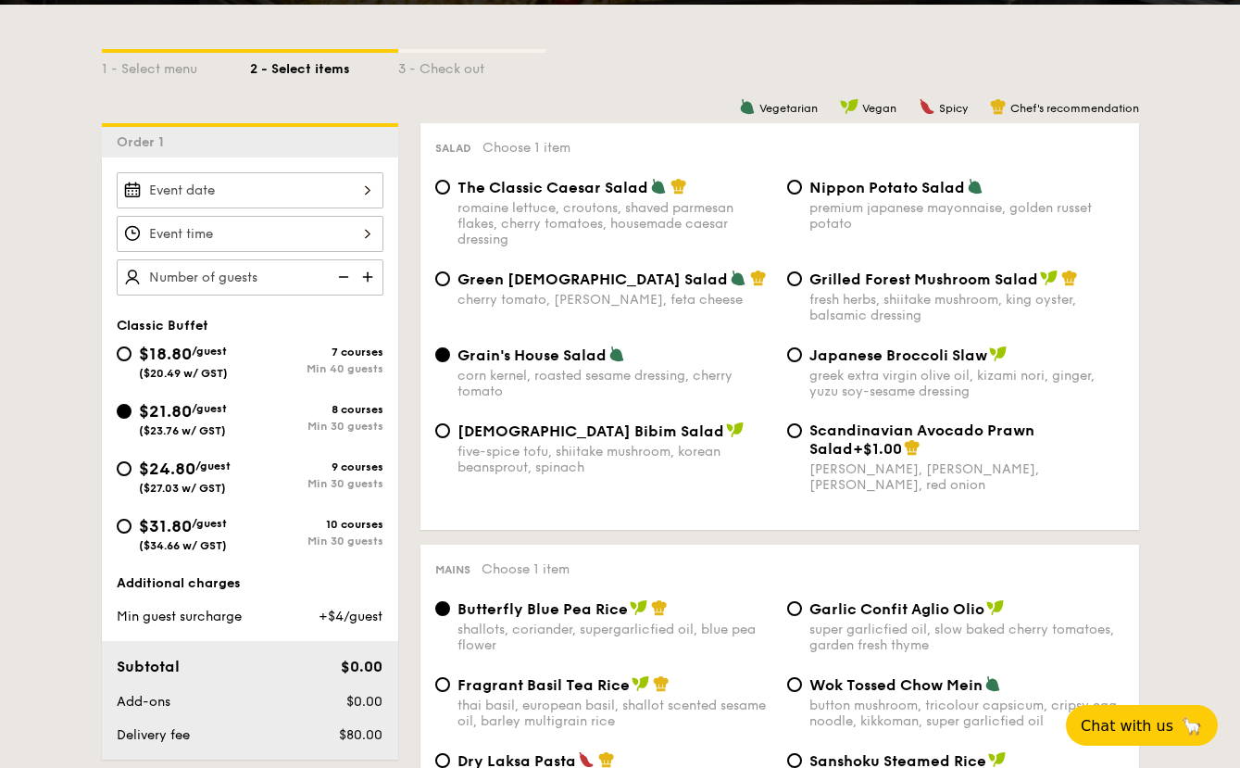
scroll to position [429, 0]
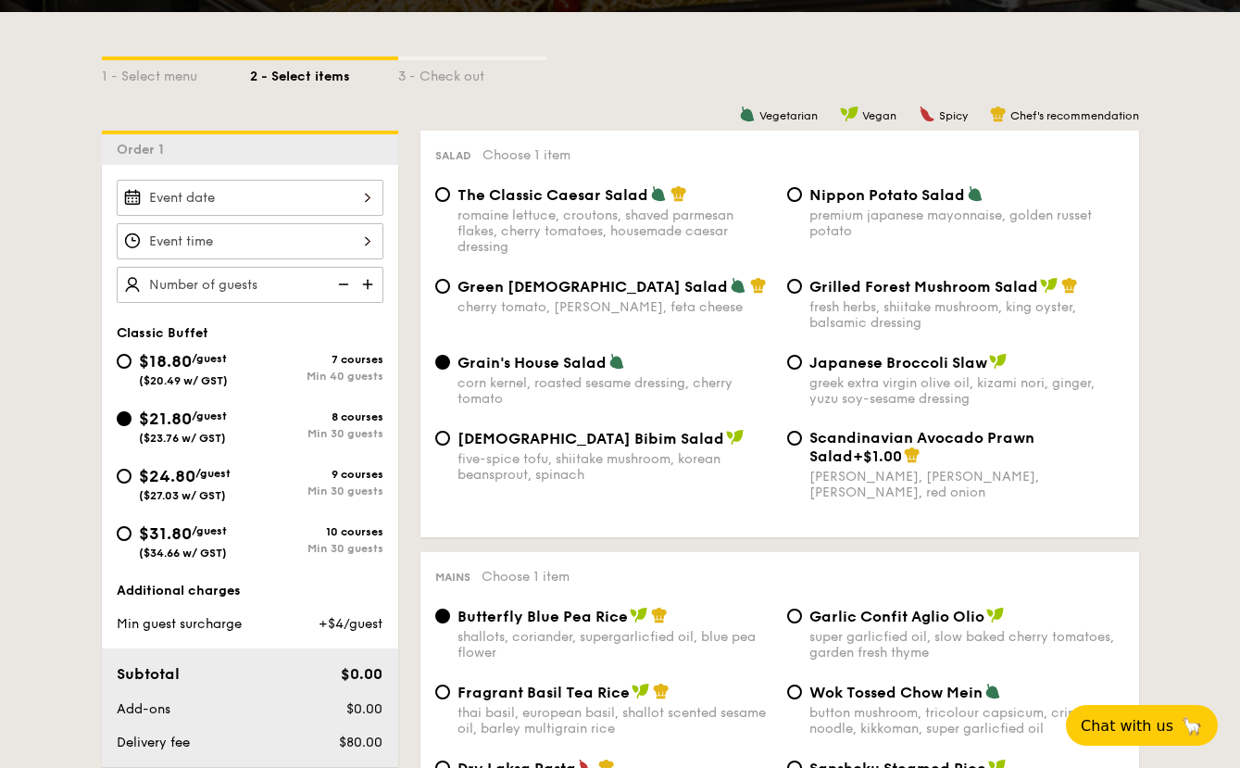
click at [281, 184] on div at bounding box center [250, 198] width 267 height 36
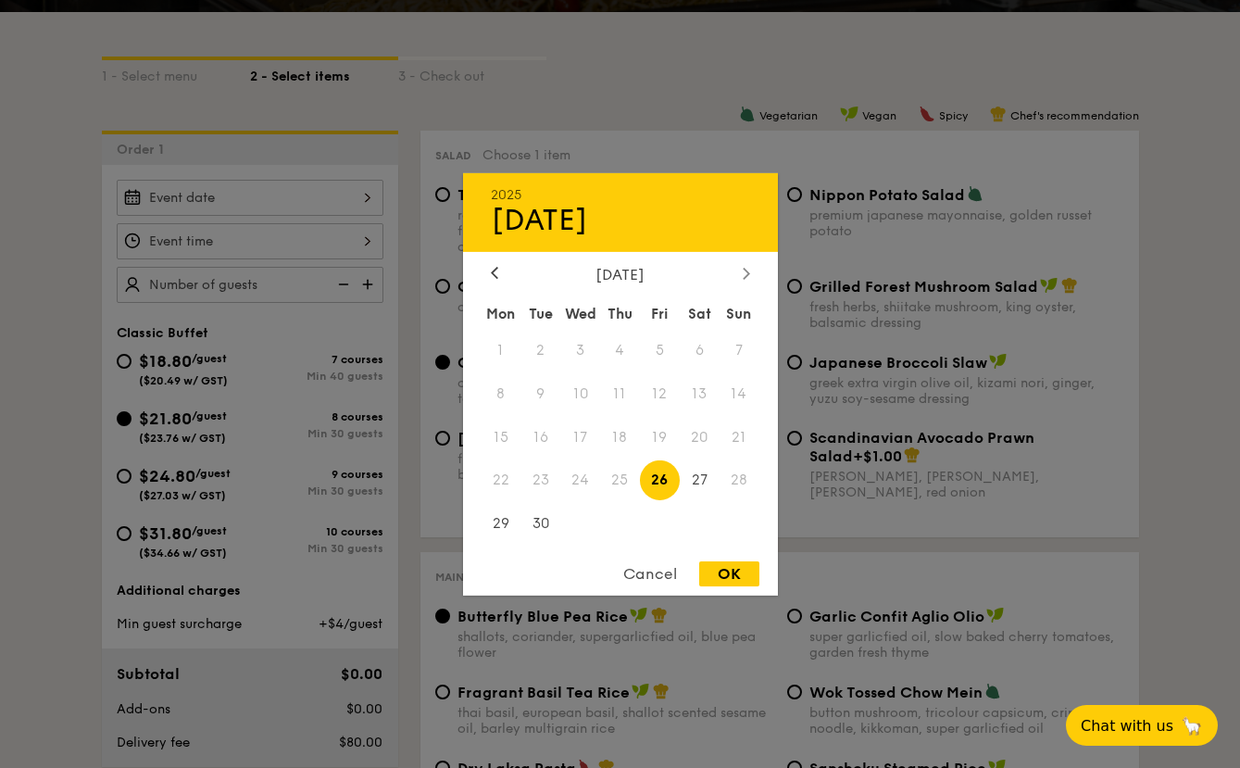
click at [741, 279] on div at bounding box center [746, 274] width 17 height 18
click at [691, 388] on span "11" at bounding box center [700, 393] width 40 height 40
click at [751, 577] on div "OK" at bounding box center [729, 573] width 60 height 25
type input "[DATE]"
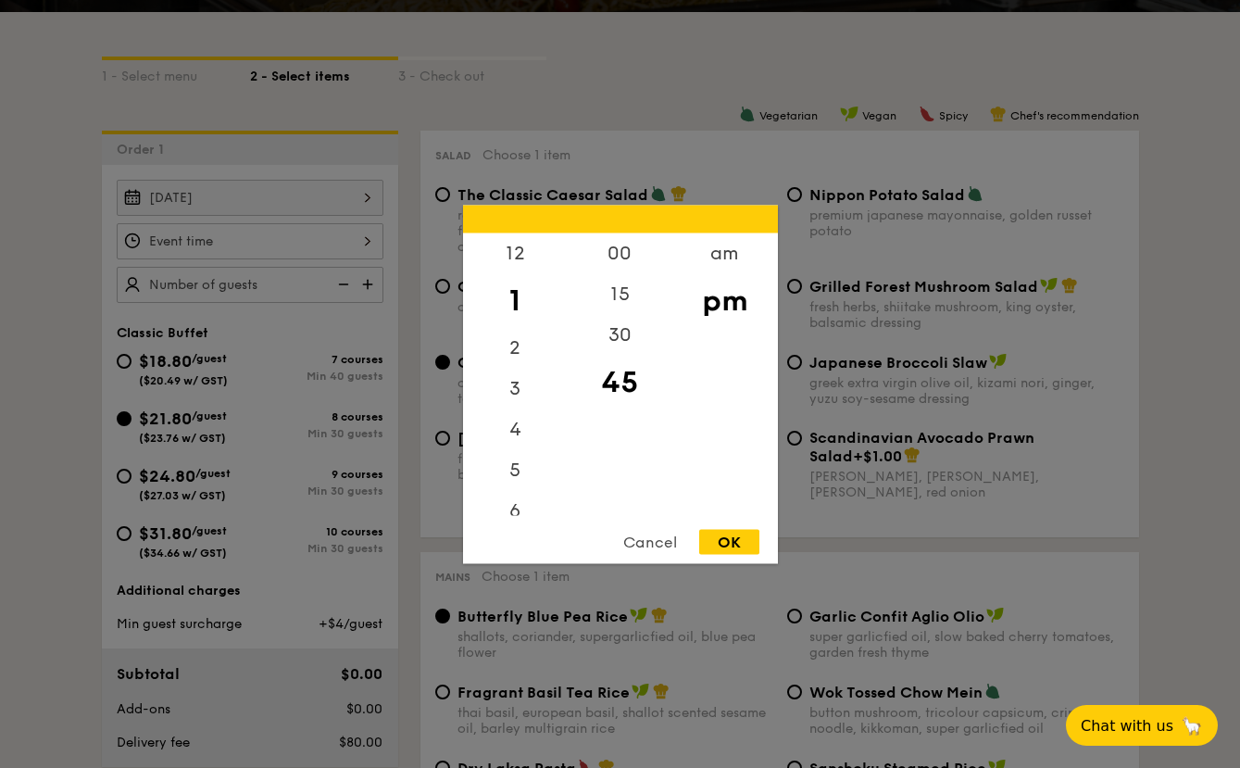
click at [334, 235] on div "12 1 2 3 4 5 6 7 8 9 10 11 00 15 30 45 am pm Cancel OK" at bounding box center [250, 241] width 267 height 36
click at [517, 465] on div "5" at bounding box center [515, 476] width 105 height 54
click at [617, 349] on div "30" at bounding box center [620, 341] width 105 height 54
click at [748, 540] on div "OK" at bounding box center [729, 541] width 60 height 25
type input "5:30PM"
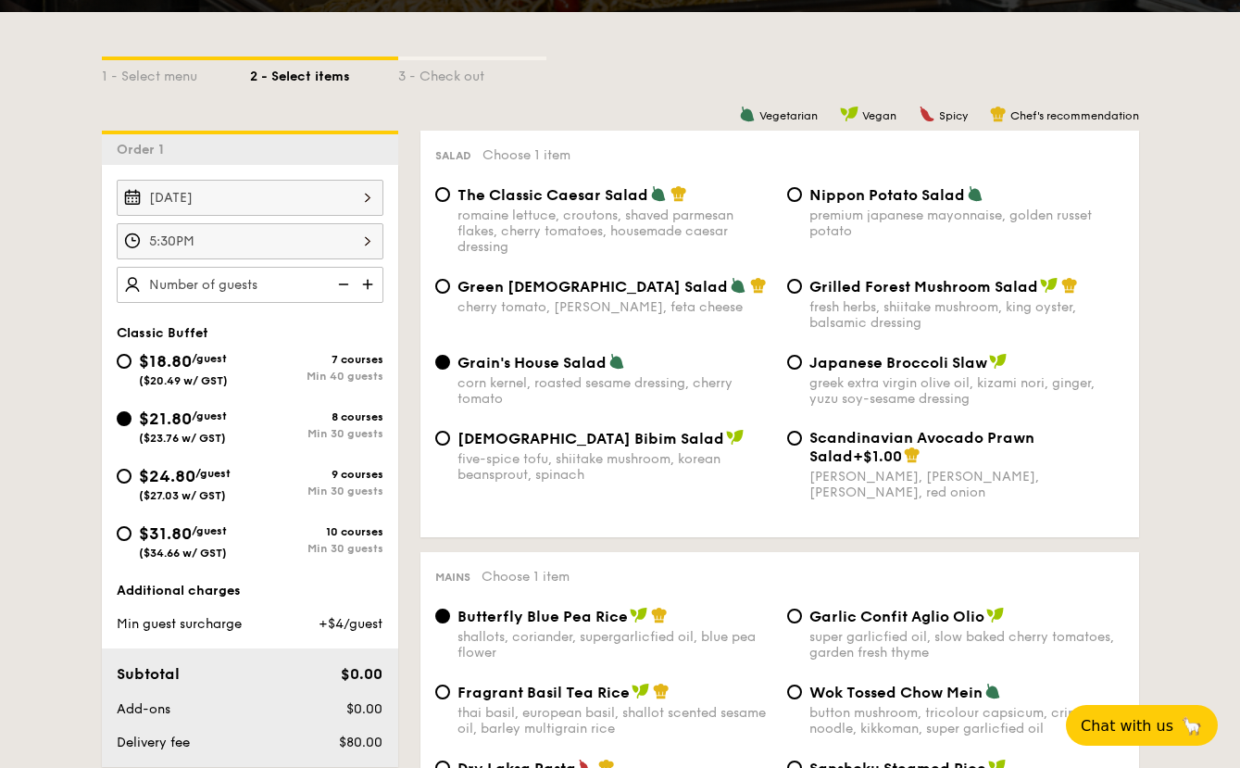
click at [348, 288] on img at bounding box center [342, 284] width 28 height 35
click at [361, 288] on img at bounding box center [370, 284] width 28 height 35
type input "30 guests"
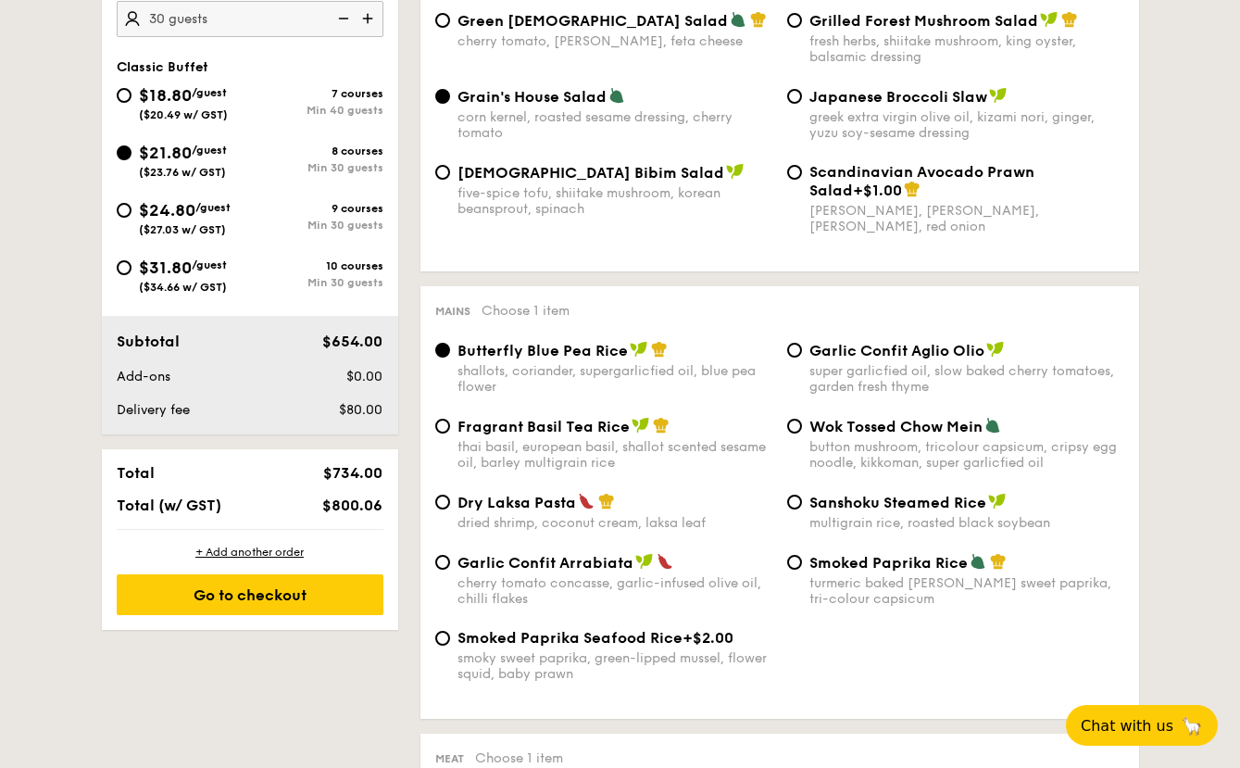
scroll to position [522, 0]
